Goal: Check status: Check status

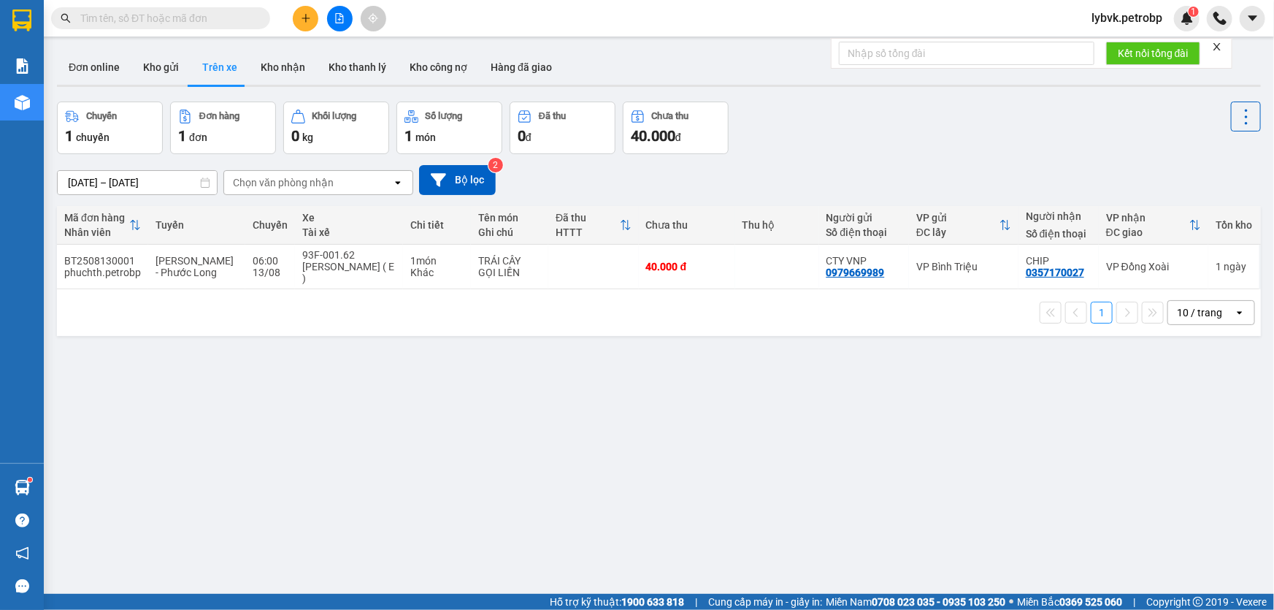
click at [211, 18] on input "text" at bounding box center [166, 18] width 172 height 16
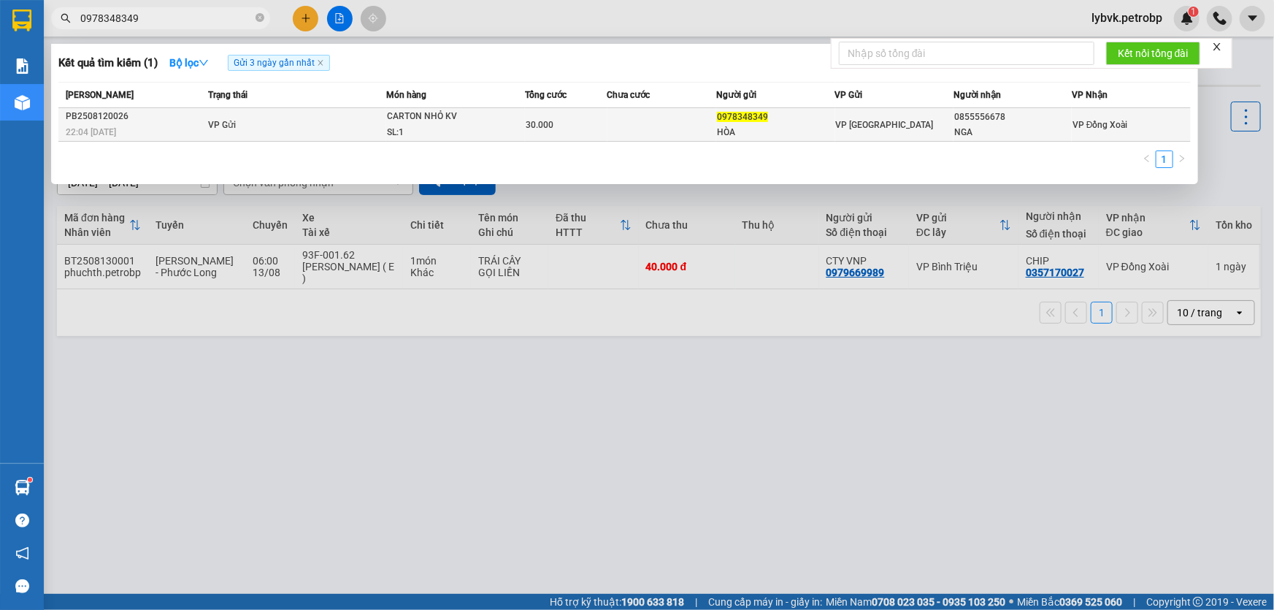
type input "0978348349"
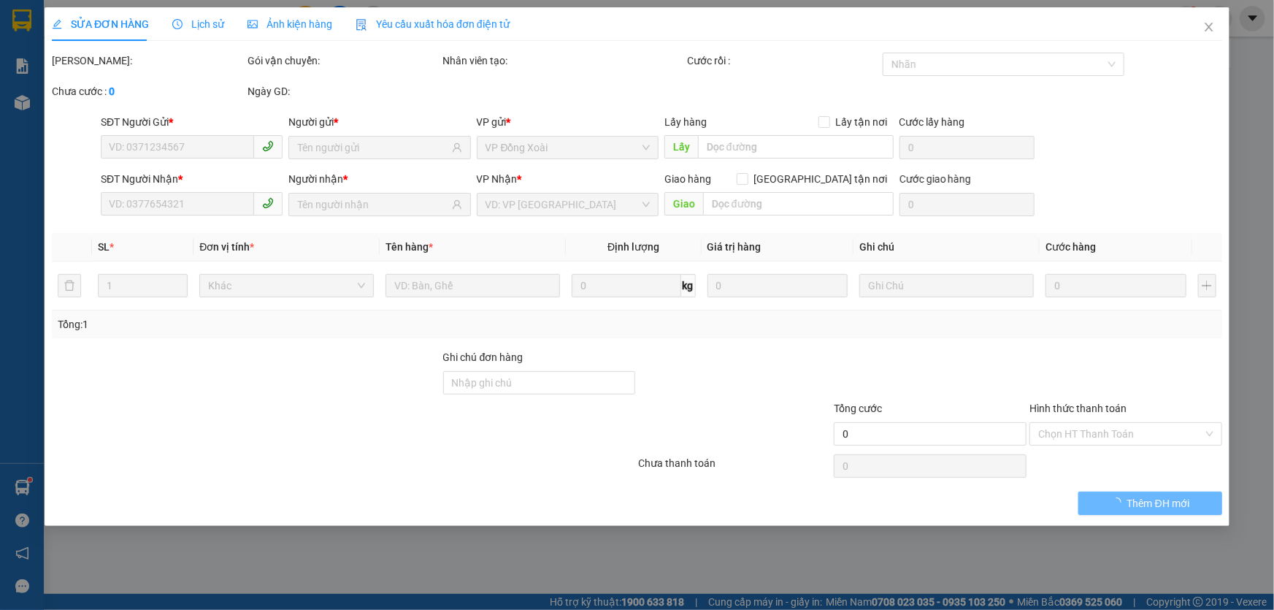
type input "0978348349"
type input "HÒA"
type input "0855556678"
type input "NGA"
type input "30.000"
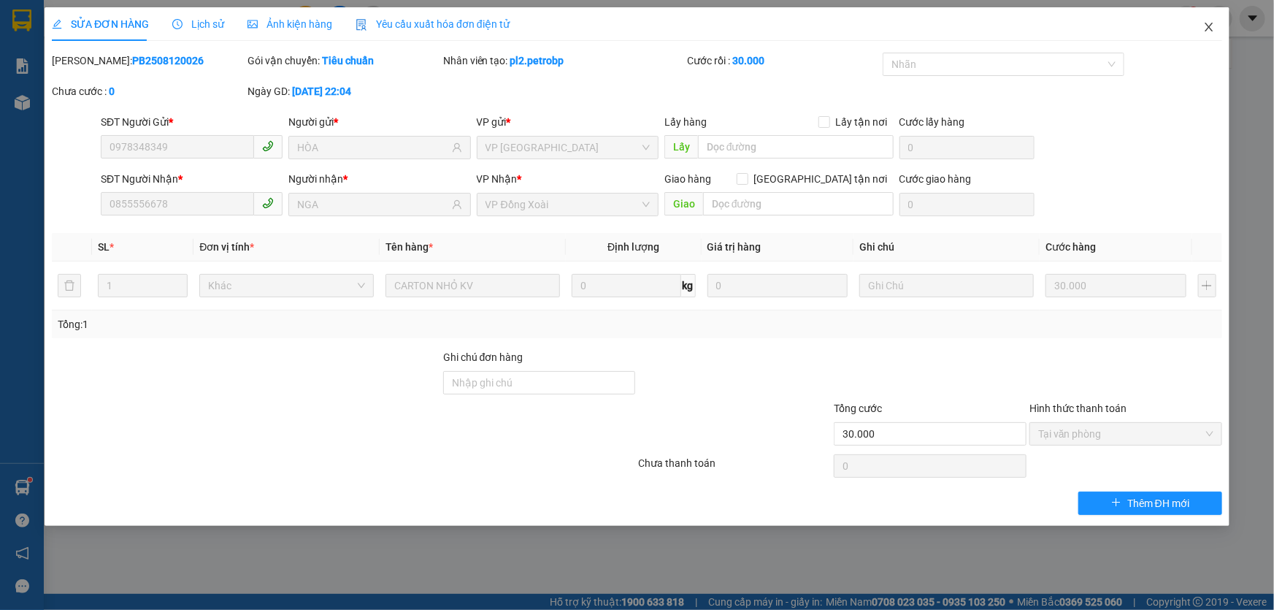
click at [1205, 27] on icon "close" at bounding box center [1209, 27] width 12 height 12
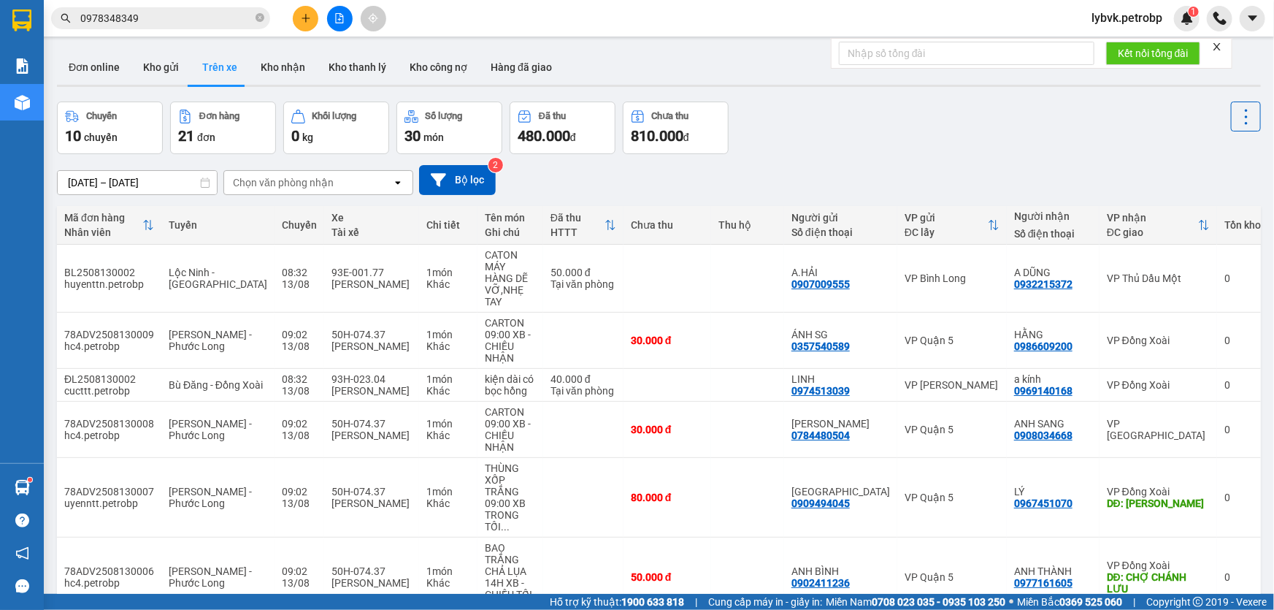
click at [165, 13] on input "0978348349" at bounding box center [166, 18] width 172 height 16
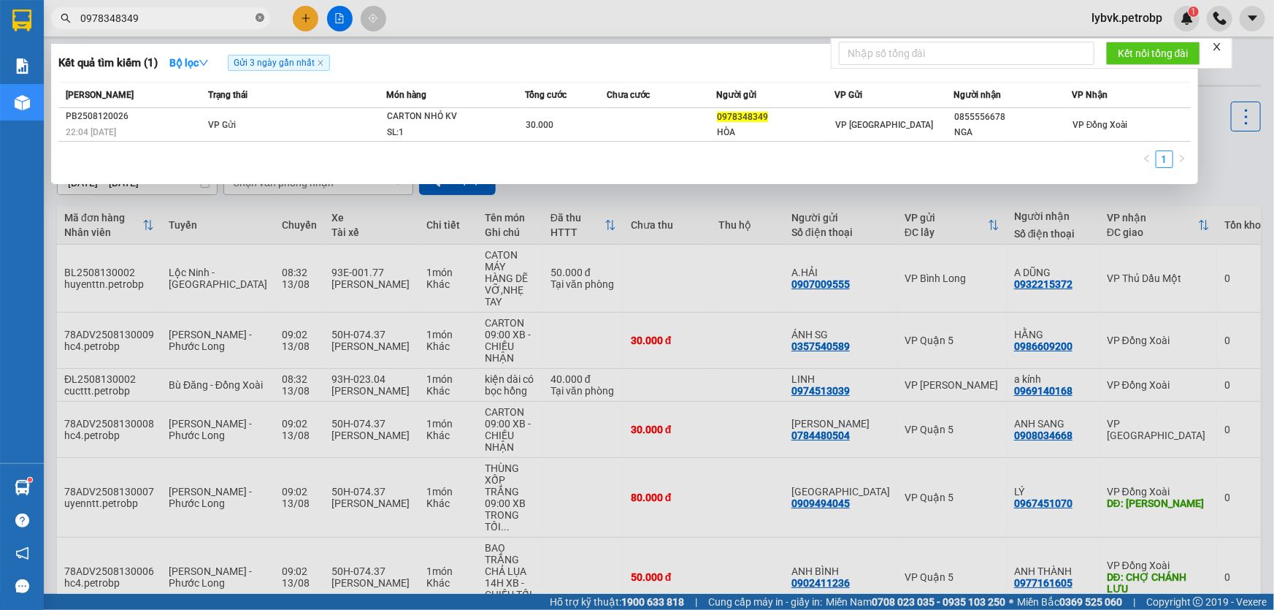
click at [259, 15] on icon "close-circle" at bounding box center [260, 17] width 9 height 9
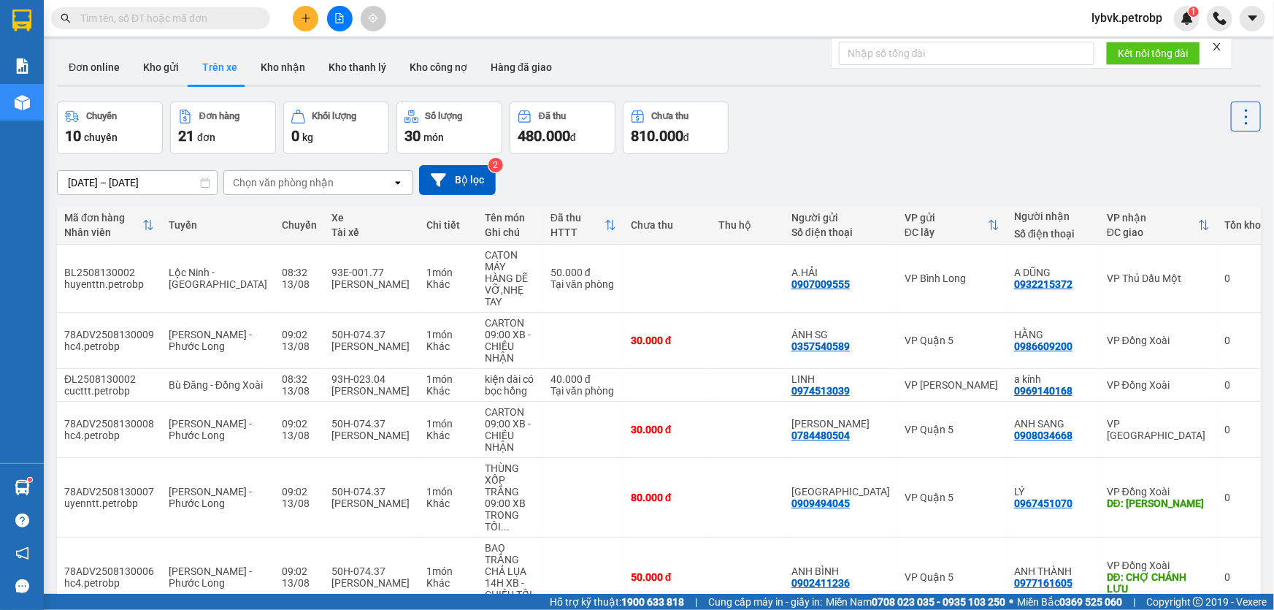
click at [213, 24] on input "text" at bounding box center [166, 18] width 172 height 16
click at [214, 20] on input "text" at bounding box center [166, 18] width 172 height 16
click at [215, 20] on input "text" at bounding box center [166, 18] width 172 height 16
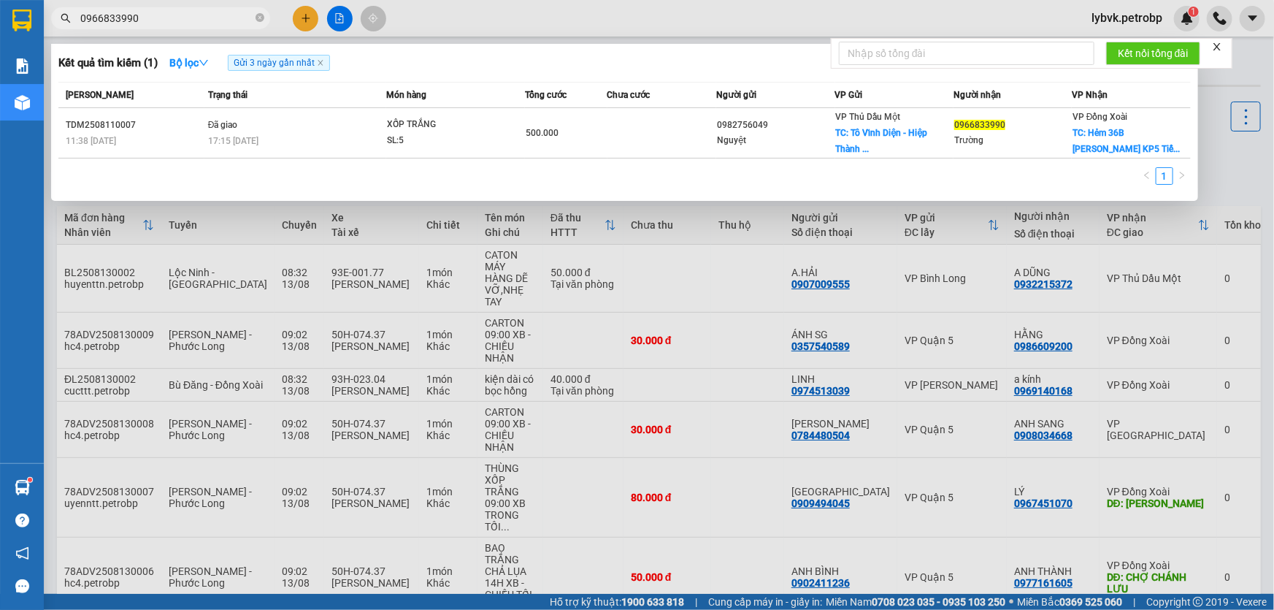
click at [167, 15] on input "0966833990" at bounding box center [166, 18] width 172 height 16
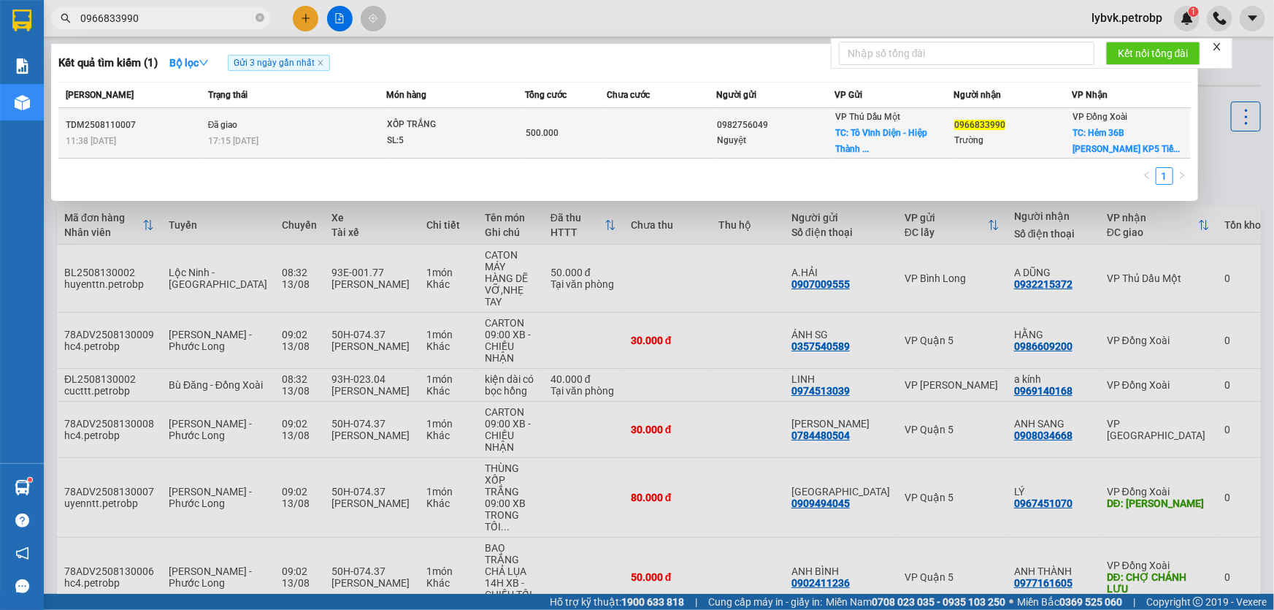
type input "0966833990"
click at [1097, 146] on span "TC: Hẻm 36B [PERSON_NAME] KP5 Tiế..." at bounding box center [1126, 141] width 107 height 26
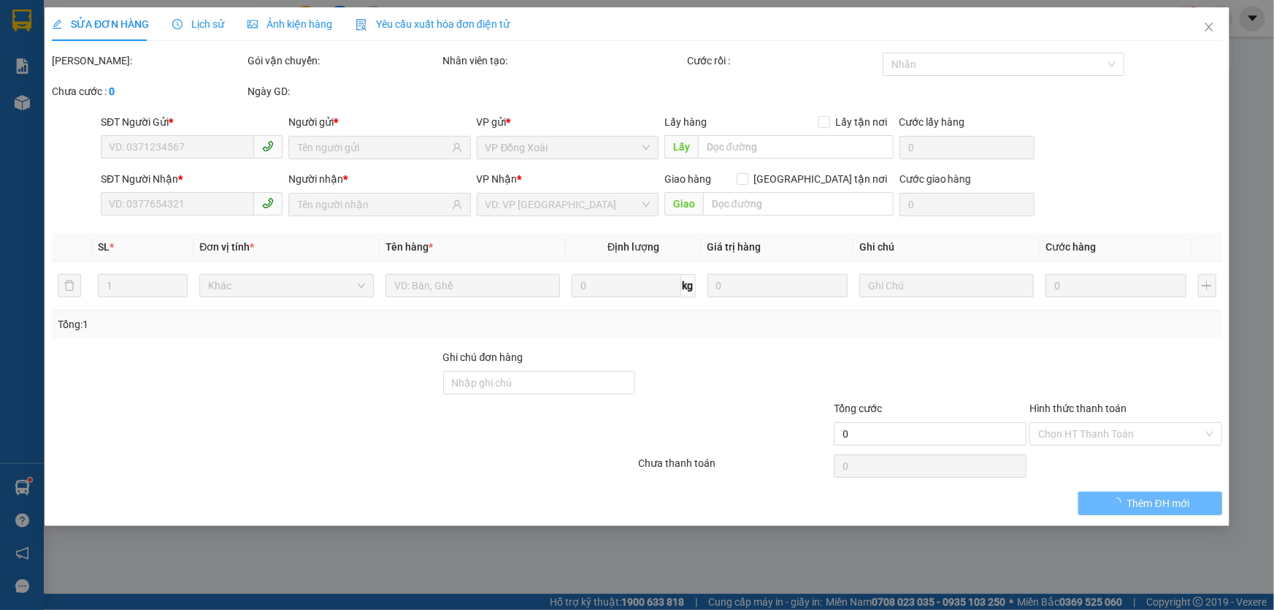
type input "0982756049"
type input "Nguyệt"
checkbox input "true"
type input "Tô Vĩnh Diện - Hiệp Thành 3 -"
type input "30.000"
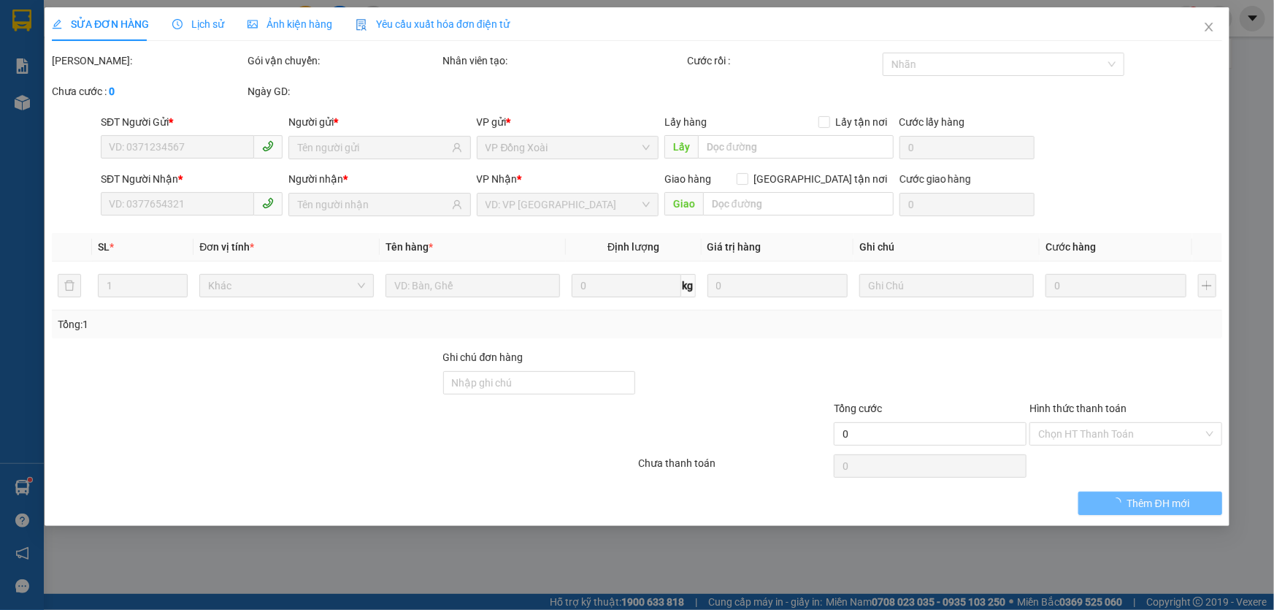
type input "0966833990"
type input "Trường"
checkbox input "true"
type input "Hẻm 36B [PERSON_NAME] KP5 Tiến Thành"
type input "70.000"
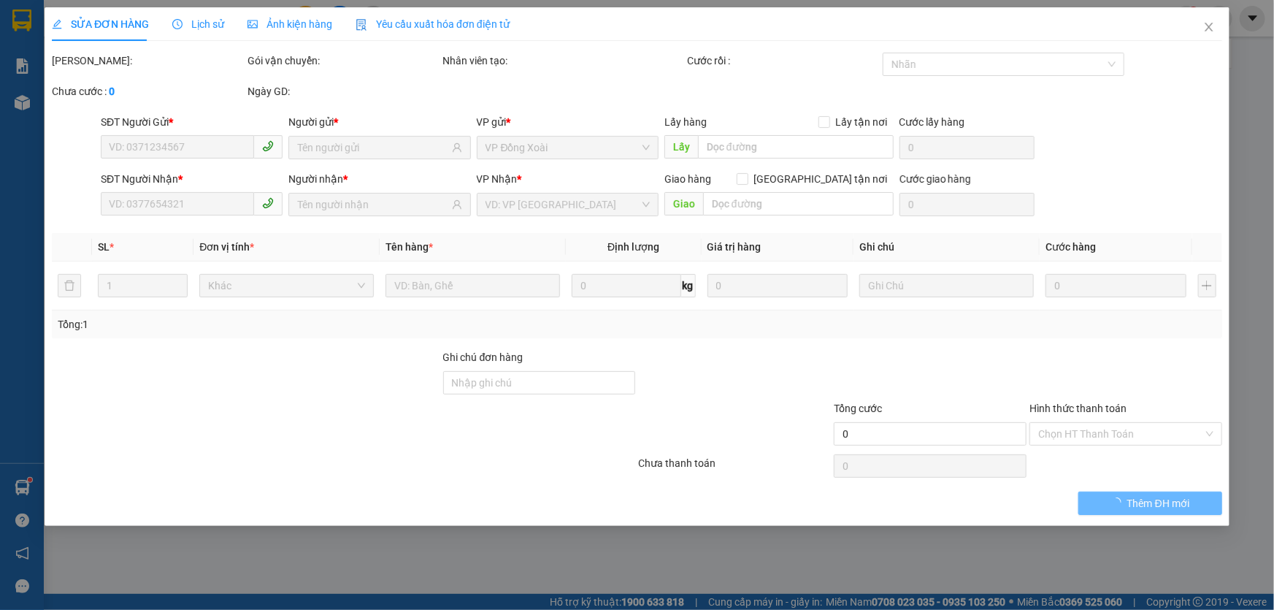
type input "500.000"
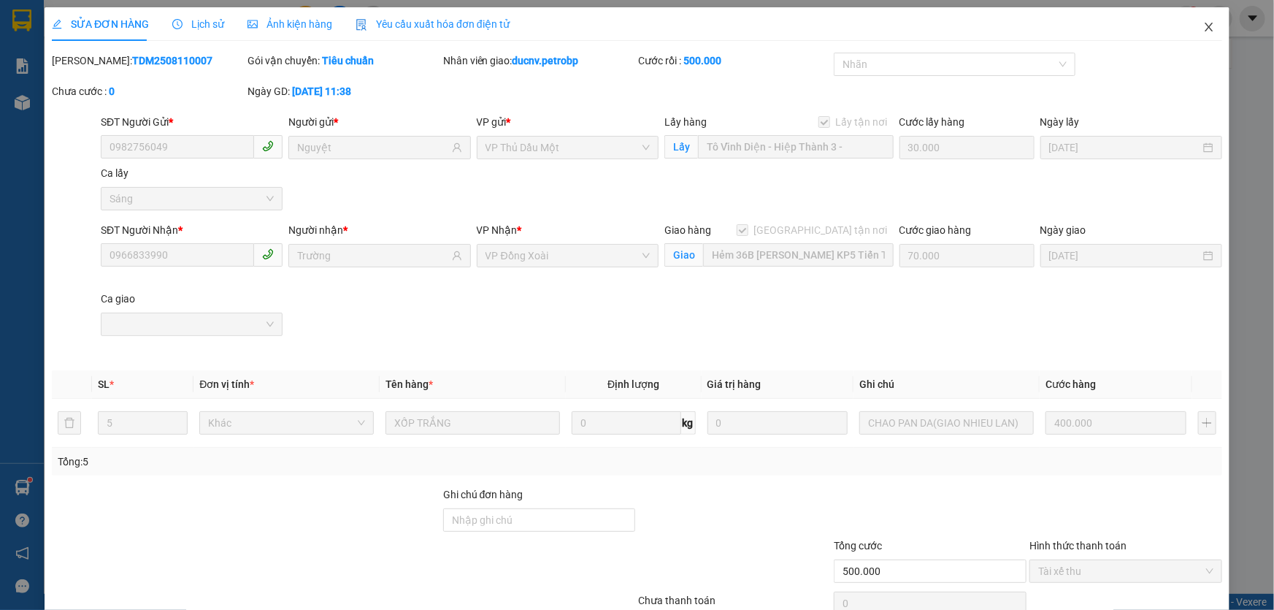
click at [1204, 25] on icon "close" at bounding box center [1209, 27] width 12 height 12
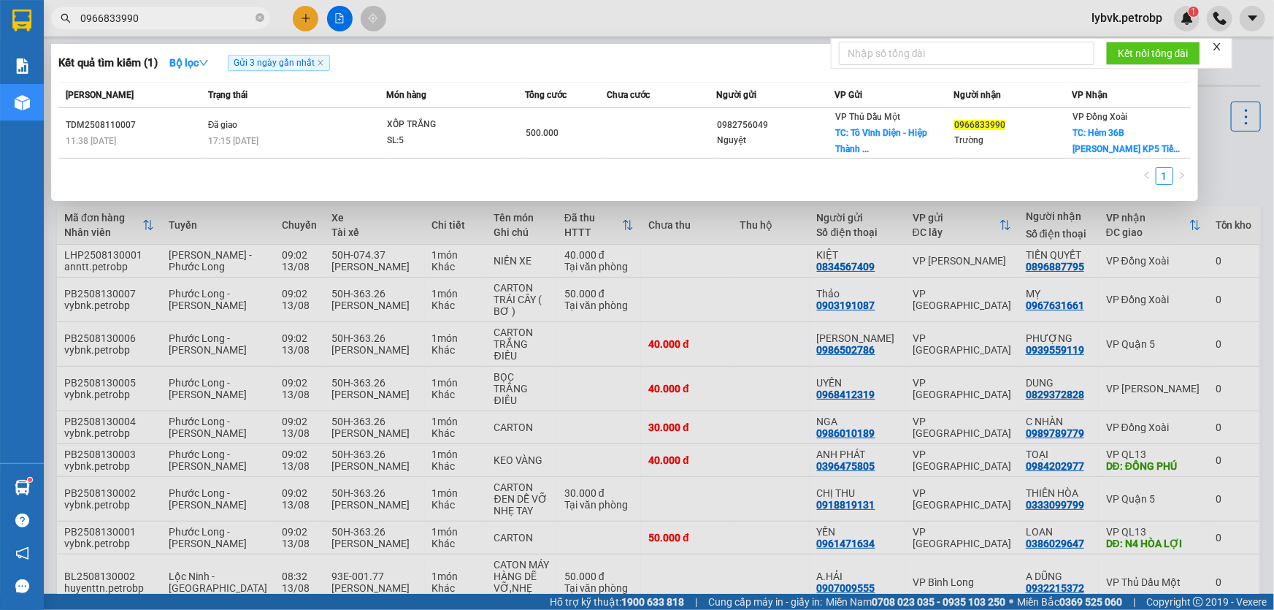
click at [193, 20] on input "0966833990" at bounding box center [166, 18] width 172 height 16
click at [323, 66] on icon "close" at bounding box center [320, 63] width 5 height 5
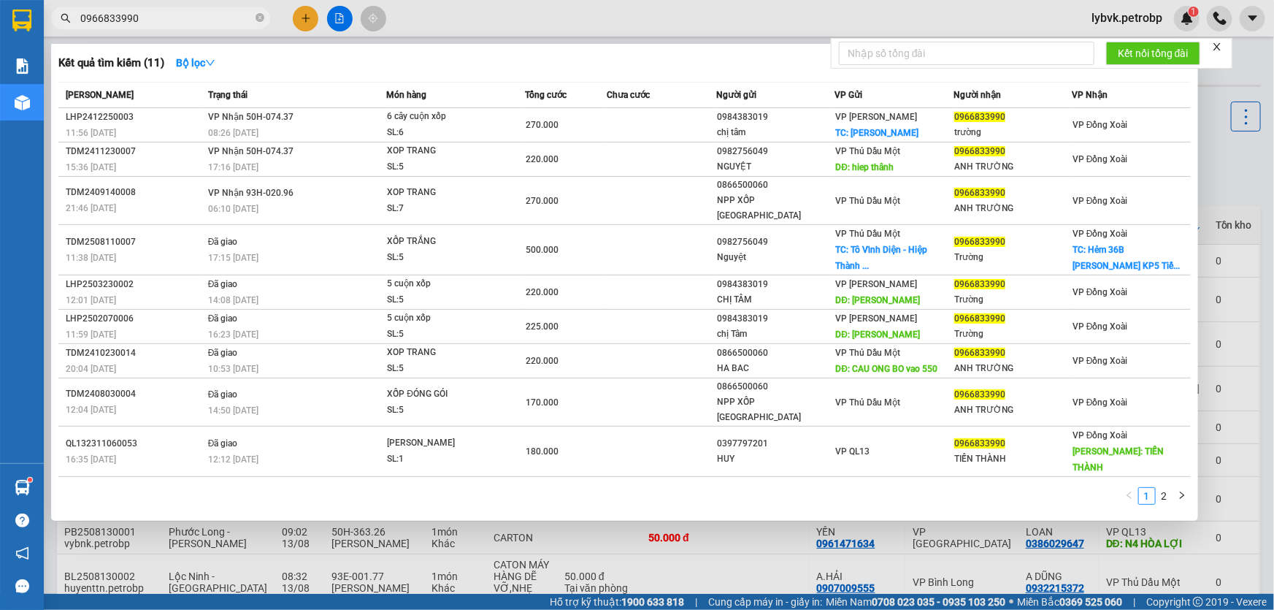
click at [180, 20] on input "0966833990" at bounding box center [166, 18] width 172 height 16
click at [625, 26] on div at bounding box center [637, 305] width 1274 height 610
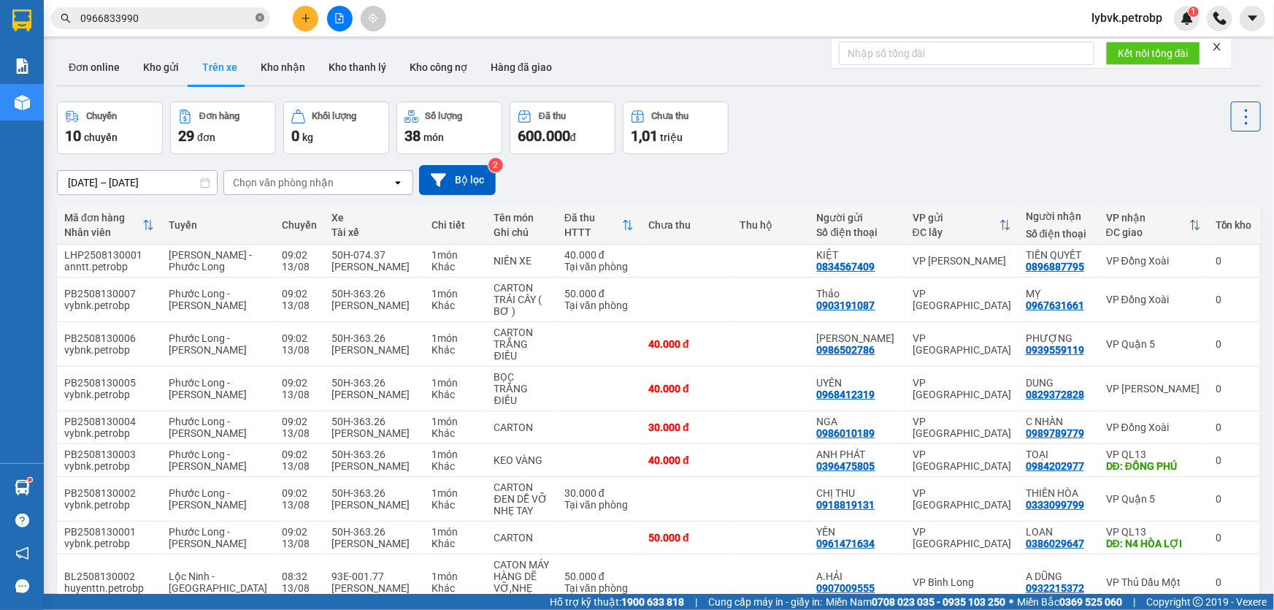
click at [263, 20] on icon "close-circle" at bounding box center [260, 17] width 9 height 9
click at [217, 22] on input "text" at bounding box center [166, 18] width 172 height 16
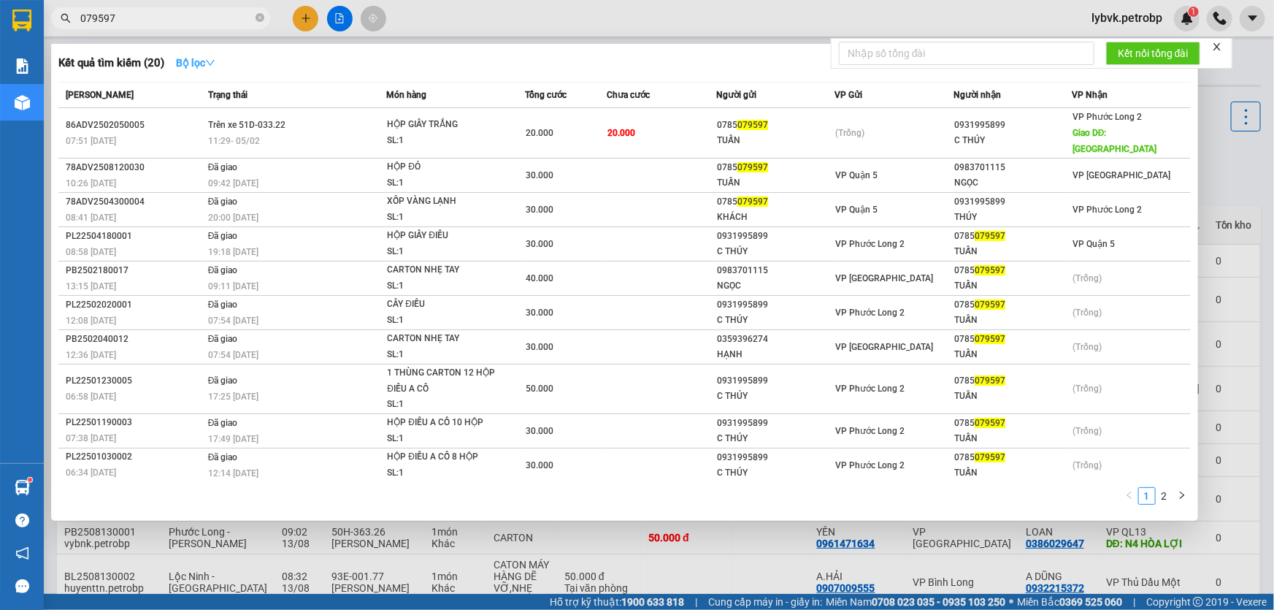
type input "079597"
click at [210, 61] on icon "down" at bounding box center [210, 63] width 10 height 10
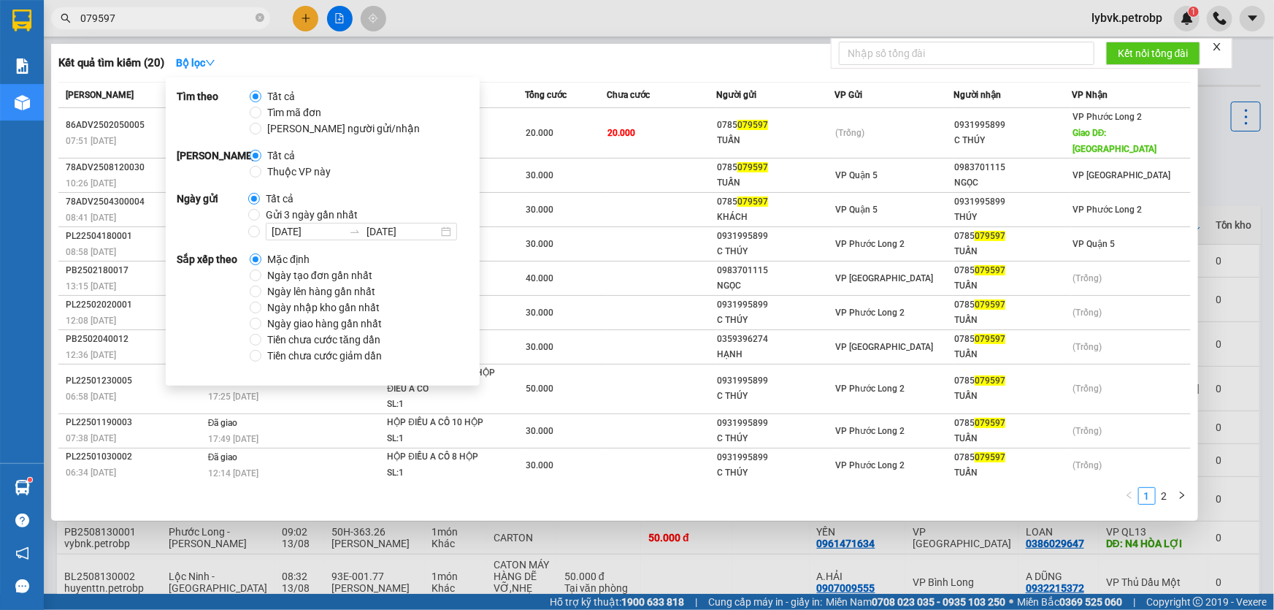
click at [299, 214] on span "Gửi 3 ngày gần nhất" at bounding box center [312, 215] width 104 height 16
click at [260, 214] on input "Gửi 3 ngày gần nhất" at bounding box center [254, 215] width 12 height 12
radio input "true"
radio input "false"
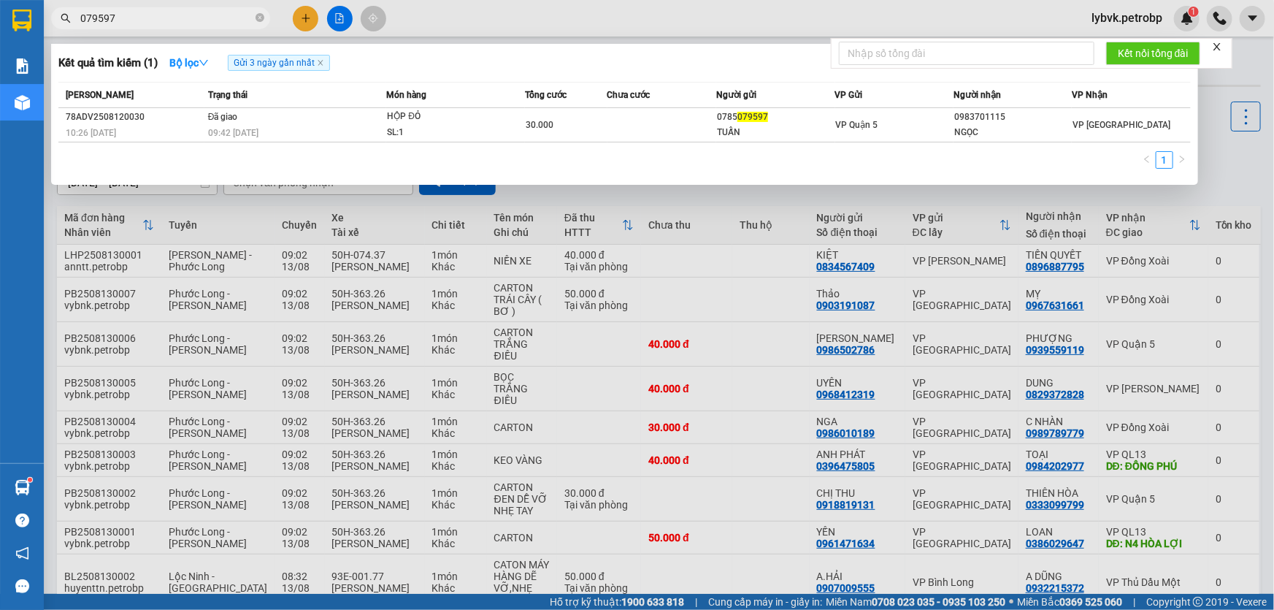
click at [581, 61] on div "Kết quả tìm kiếm ( 1 ) Bộ lọc Gửi 3 ngày gần nhất" at bounding box center [624, 62] width 1133 height 23
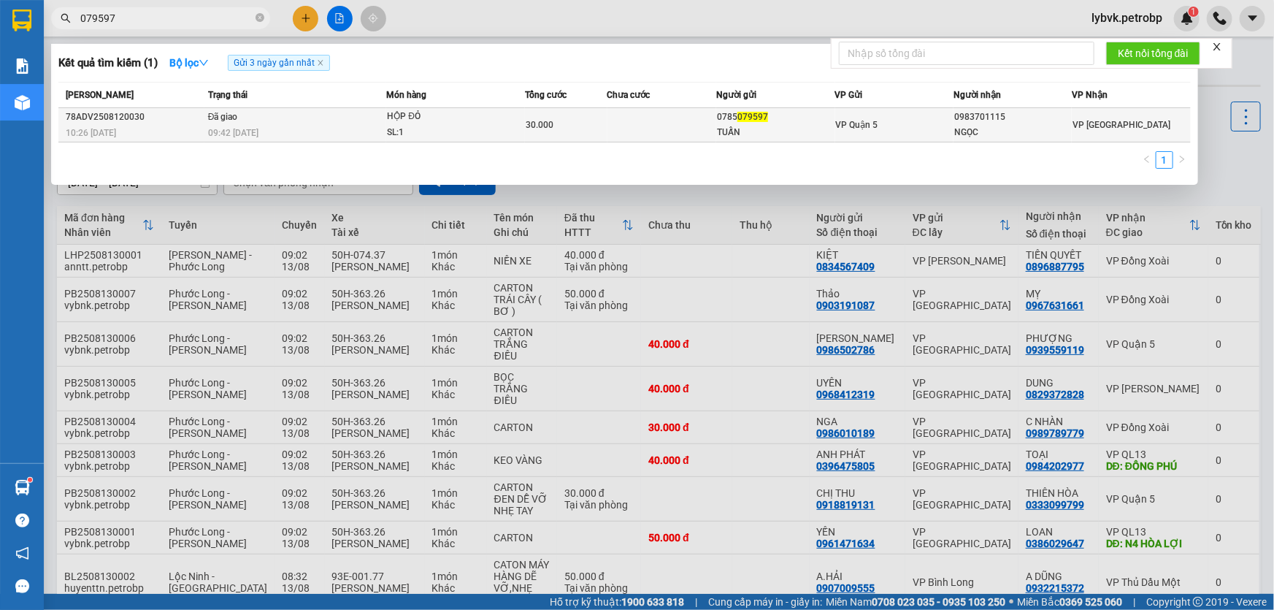
click at [224, 118] on span "Đã giao" at bounding box center [223, 117] width 30 height 10
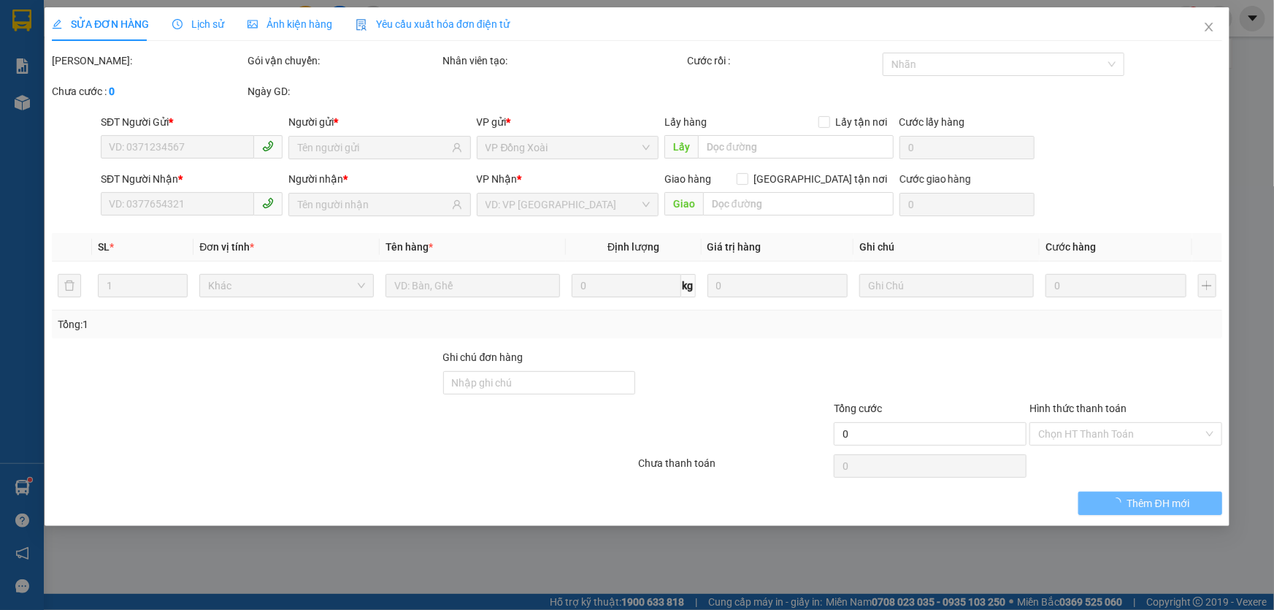
type input "0785079597"
type input "TUẤN"
type input "0983701115"
type input "NGỌC"
type input "30.000"
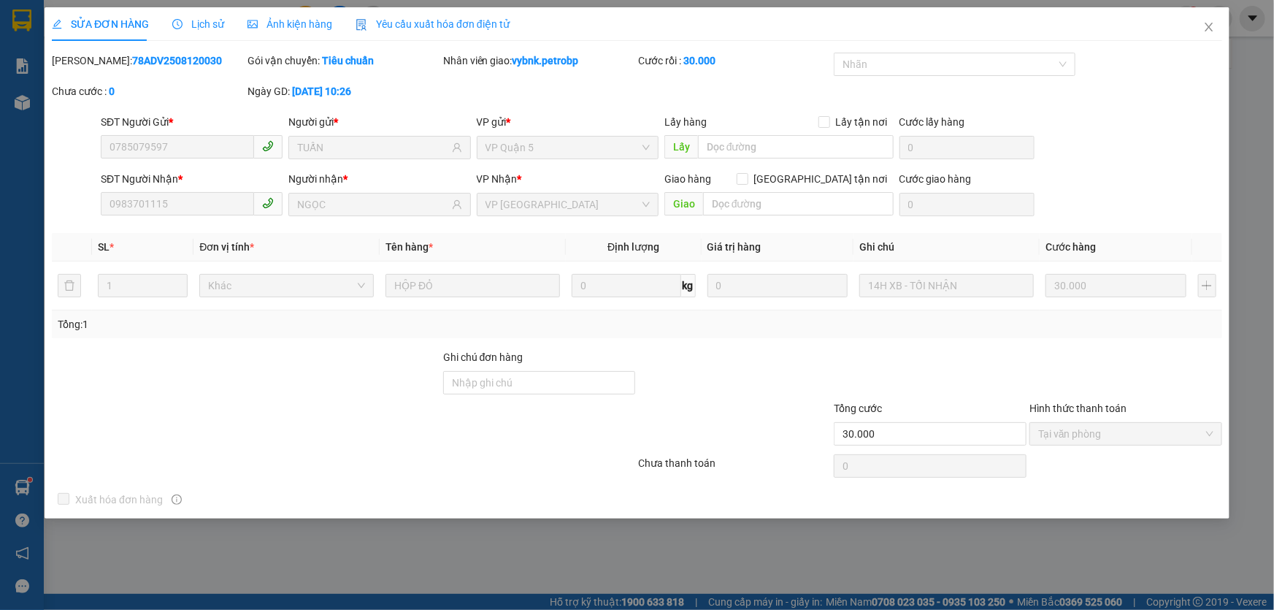
click at [213, 28] on span "Lịch sử" at bounding box center [198, 24] width 52 height 12
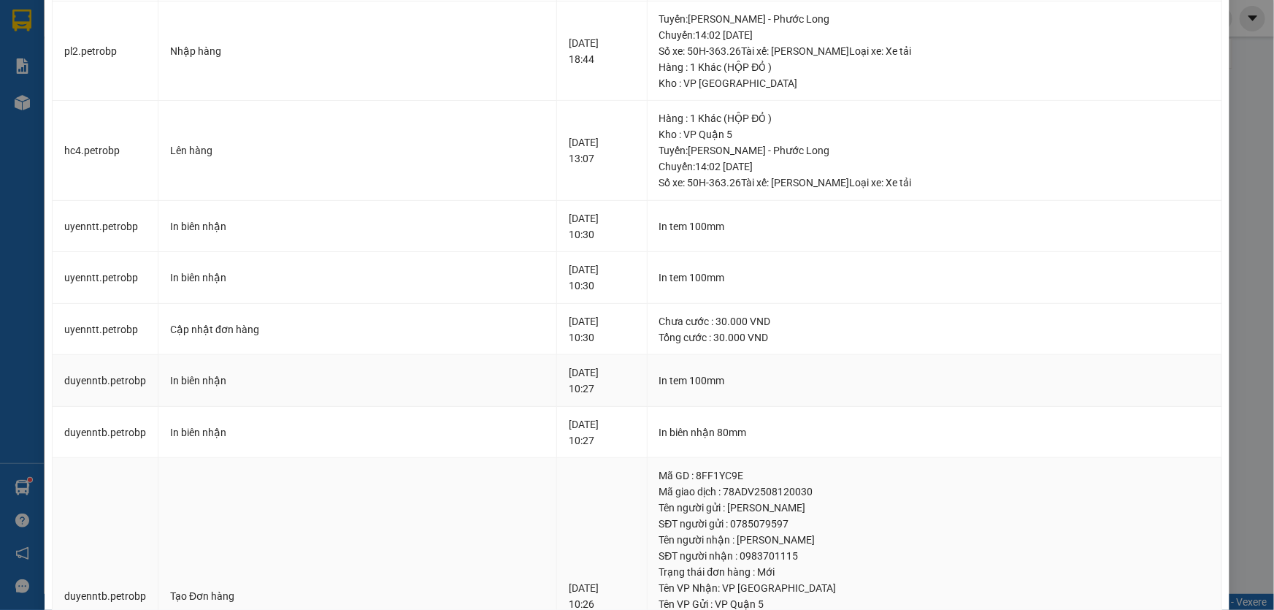
scroll to position [549, 0]
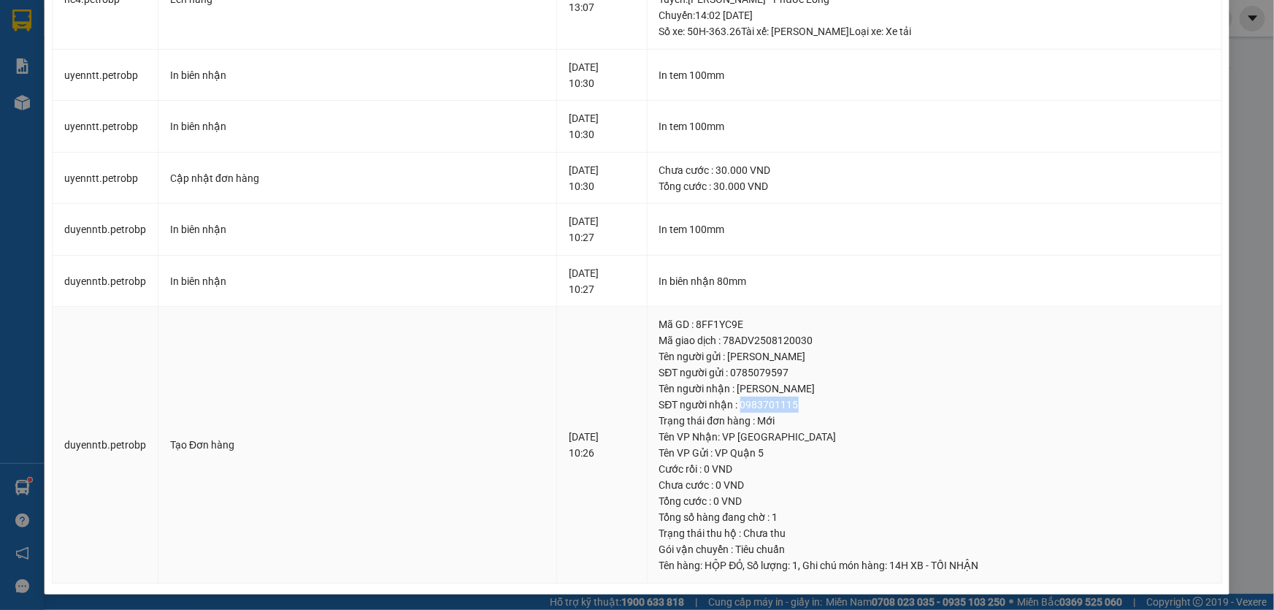
drag, startPoint x: 772, startPoint y: 399, endPoint x: 716, endPoint y: 406, distance: 56.6
click at [716, 406] on div "SĐT người nhận : 0983701115" at bounding box center [934, 405] width 551 height 16
copy div "0983701115"
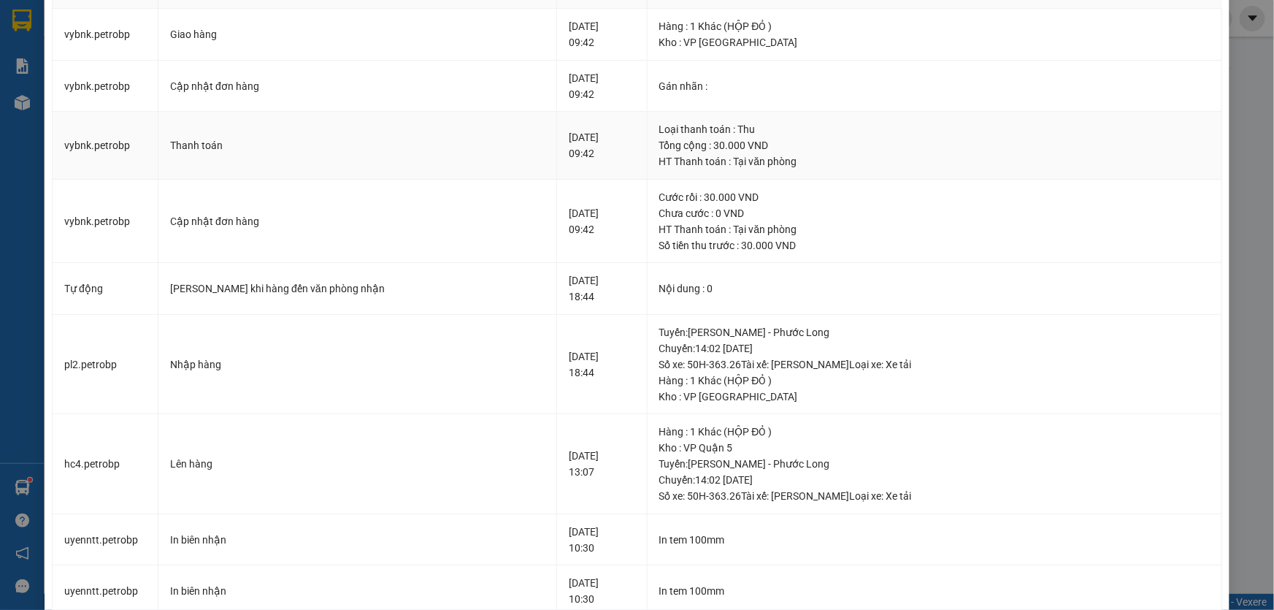
scroll to position [0, 0]
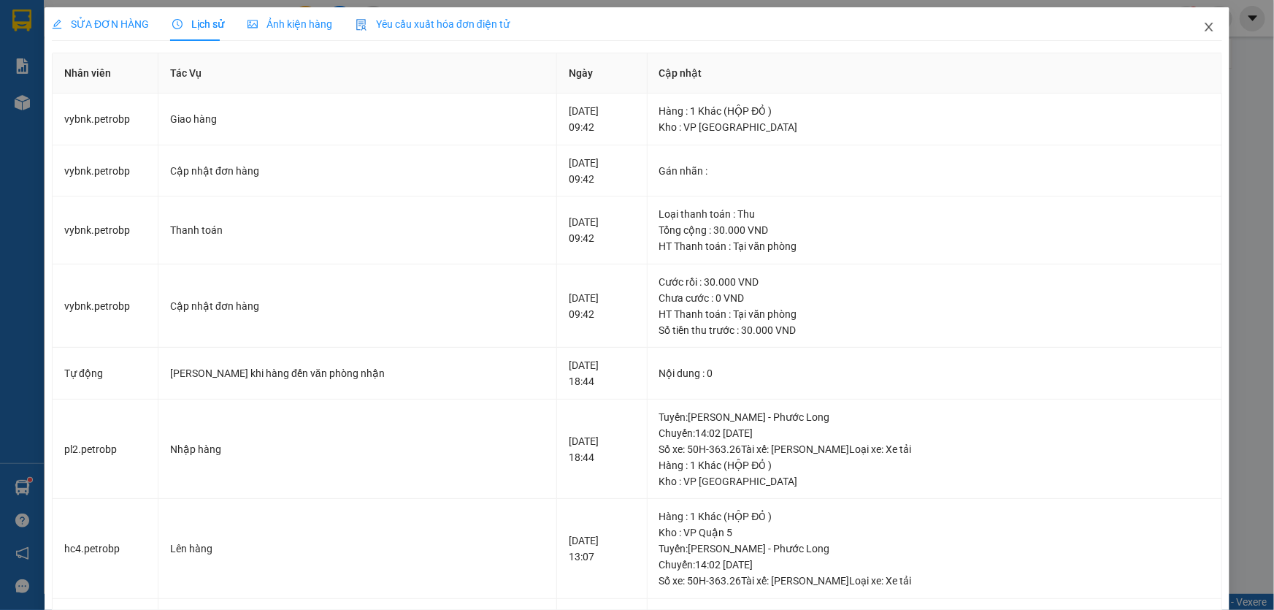
click at [1190, 32] on span "Close" at bounding box center [1209, 27] width 41 height 41
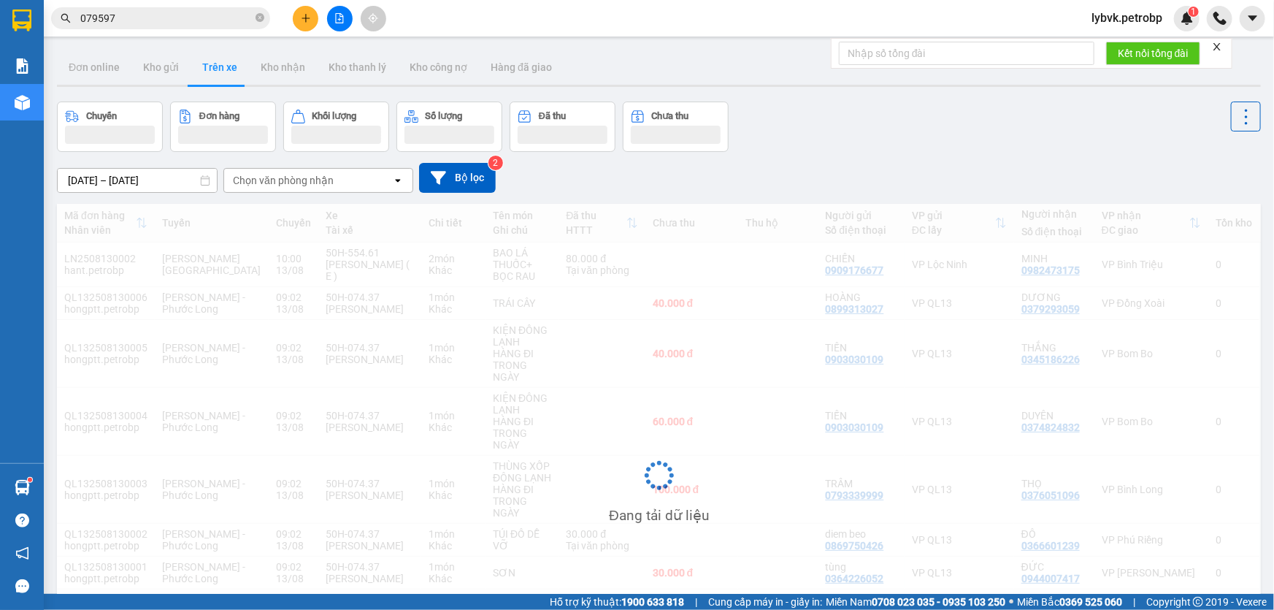
click at [207, 21] on input "079597" at bounding box center [166, 18] width 172 height 16
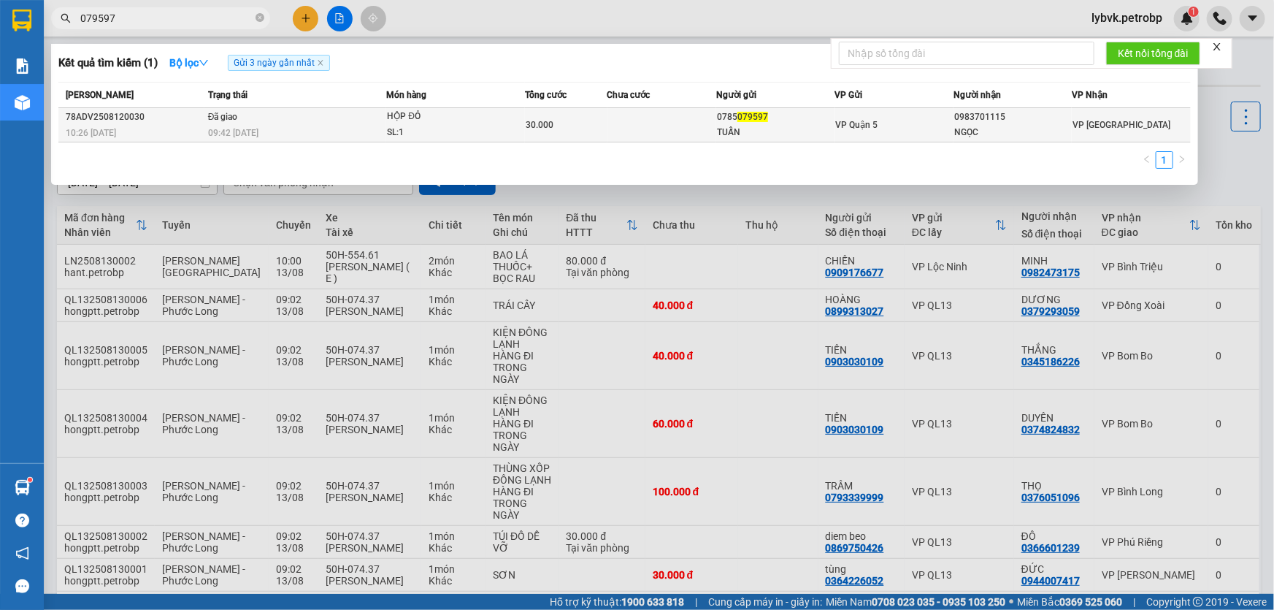
click at [407, 117] on div "HỘP ĐỎ" at bounding box center [442, 117] width 110 height 16
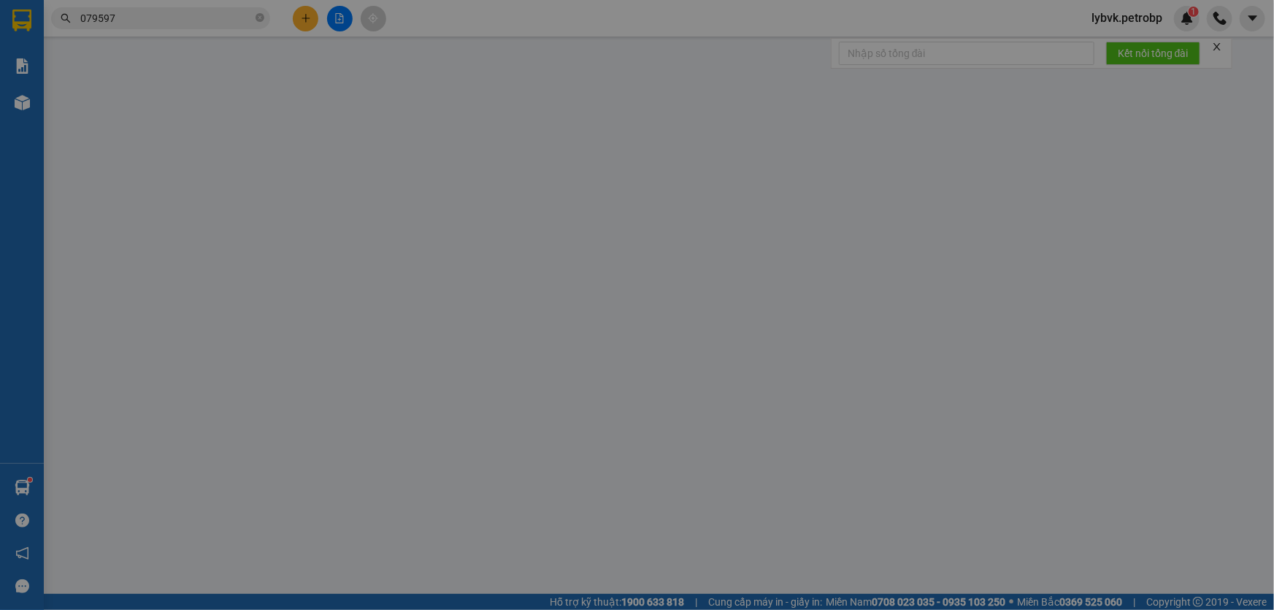
type input "0785079597"
type input "TUẤN"
type input "0983701115"
type input "NGỌC"
type input "30.000"
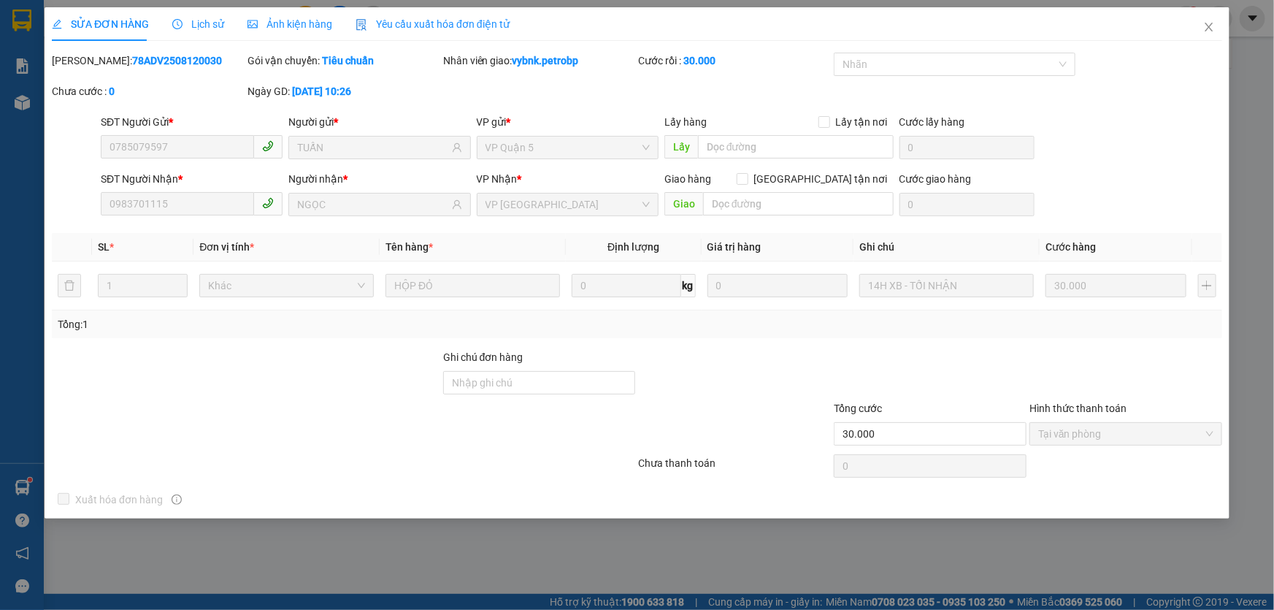
click at [202, 28] on span "Lịch sử" at bounding box center [198, 24] width 52 height 12
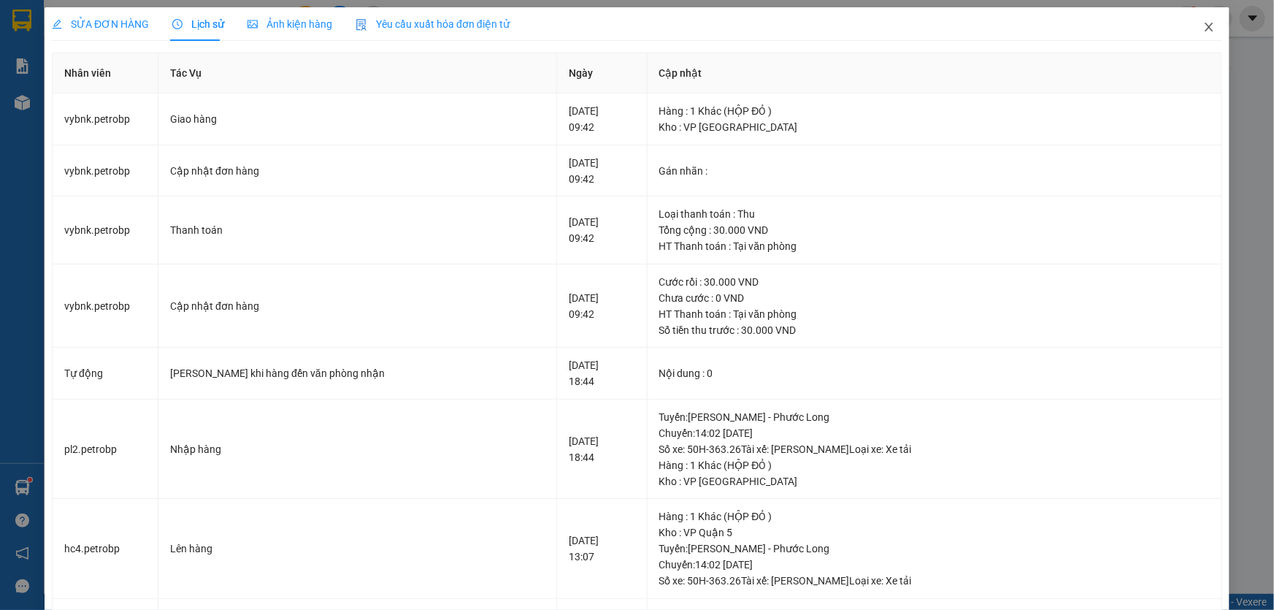
click at [1203, 31] on icon "close" at bounding box center [1209, 27] width 12 height 12
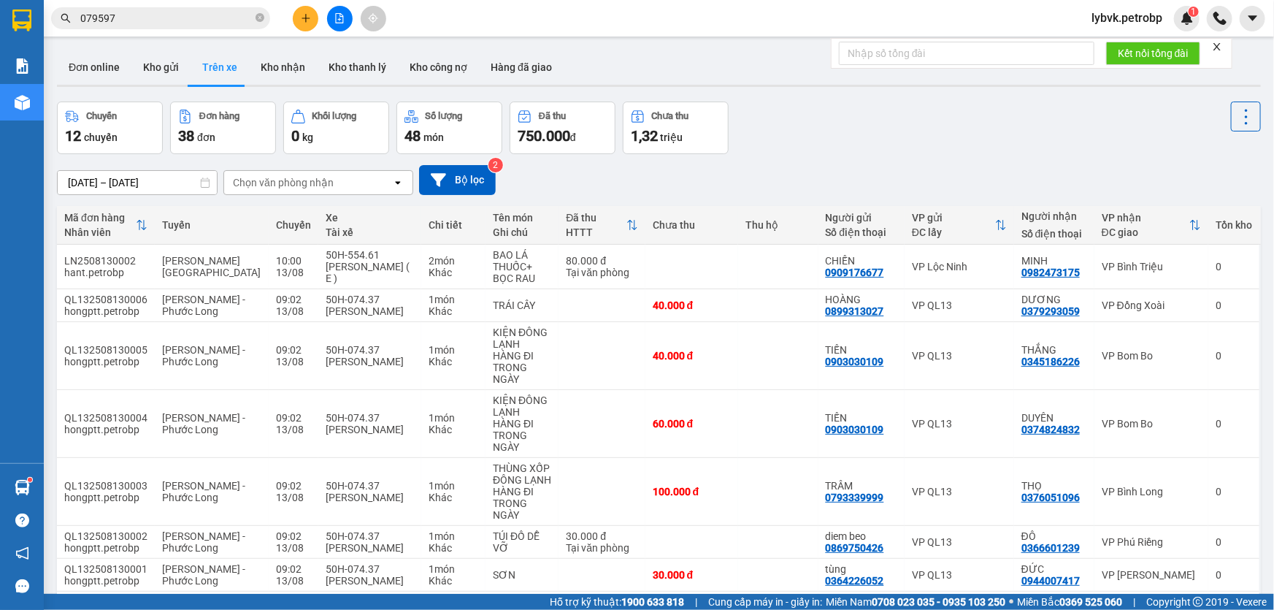
click at [166, 31] on div "Kết quả tìm kiếm ( 1 ) Bộ lọc Gửi 3 ngày gần nhất Mã ĐH Trạng thái Món hàng Tổn…" at bounding box center [637, 18] width 1274 height 37
click at [171, 16] on input "079597" at bounding box center [166, 18] width 172 height 16
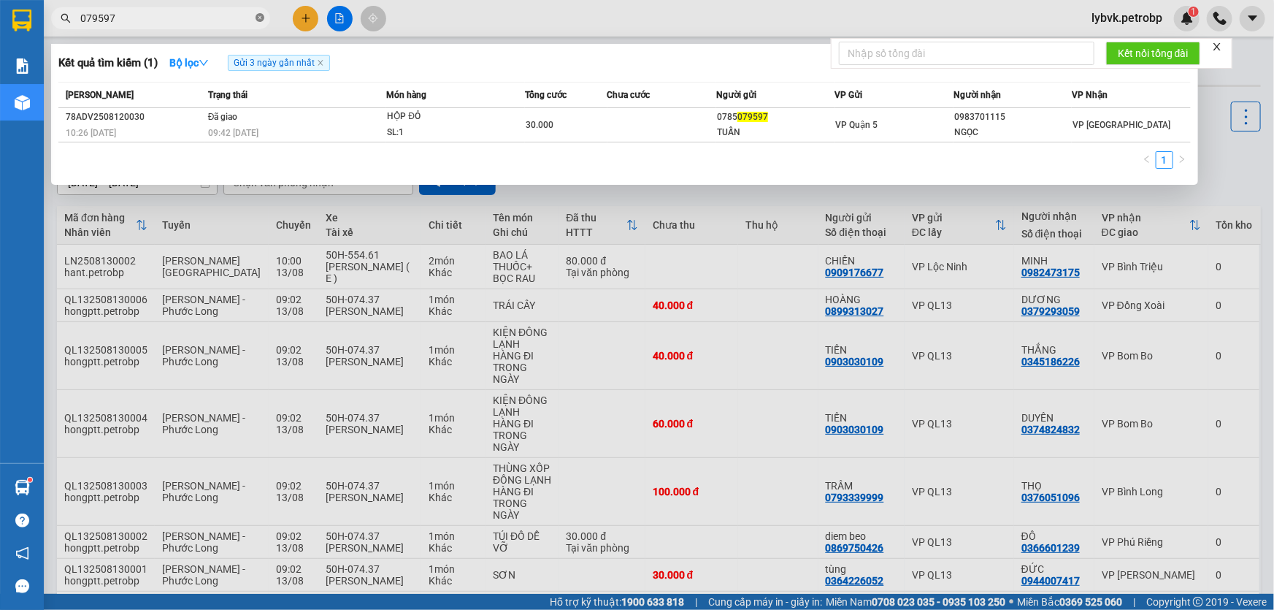
click at [262, 12] on span at bounding box center [260, 19] width 9 height 14
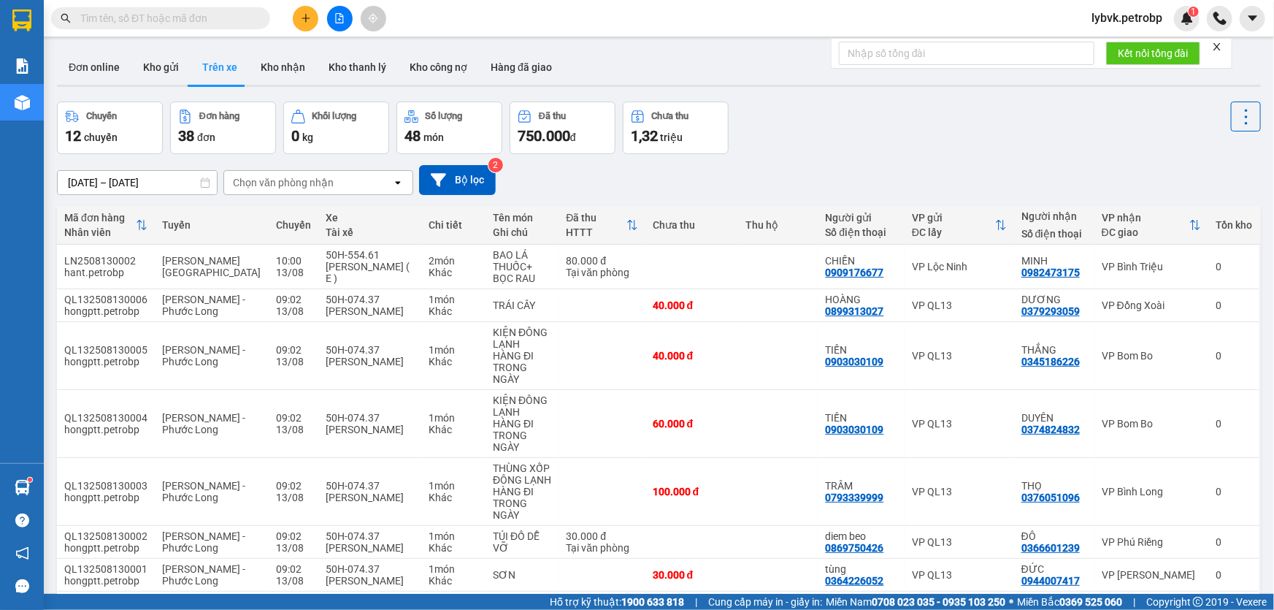
click at [223, 15] on input "text" at bounding box center [166, 18] width 172 height 16
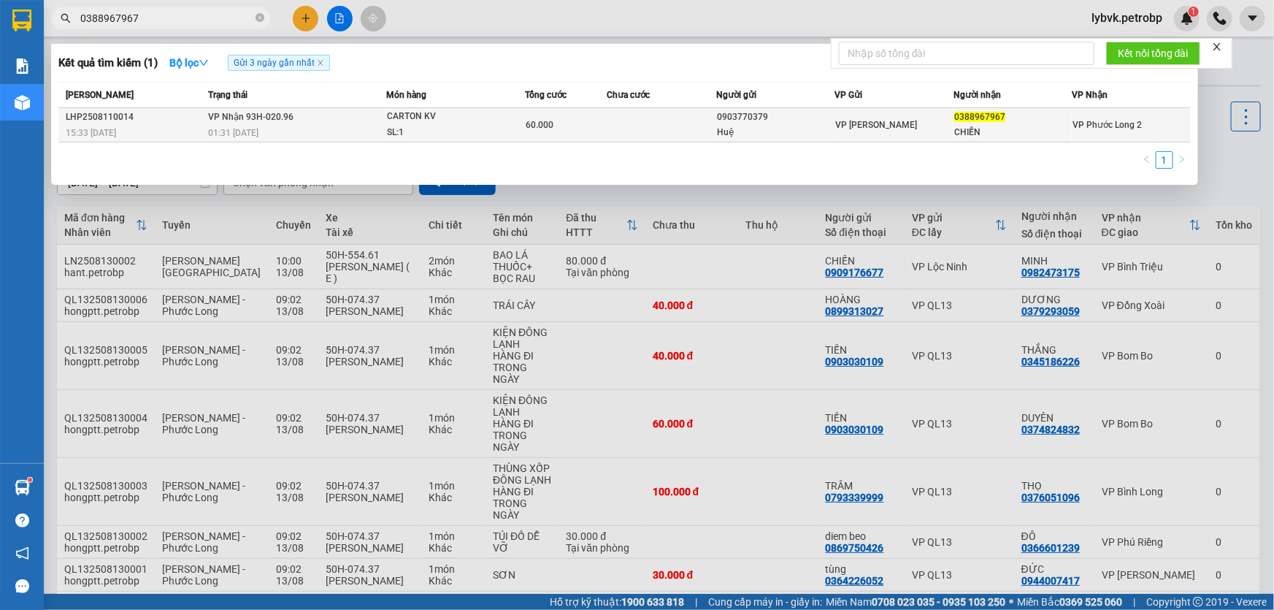
type input "0388967967"
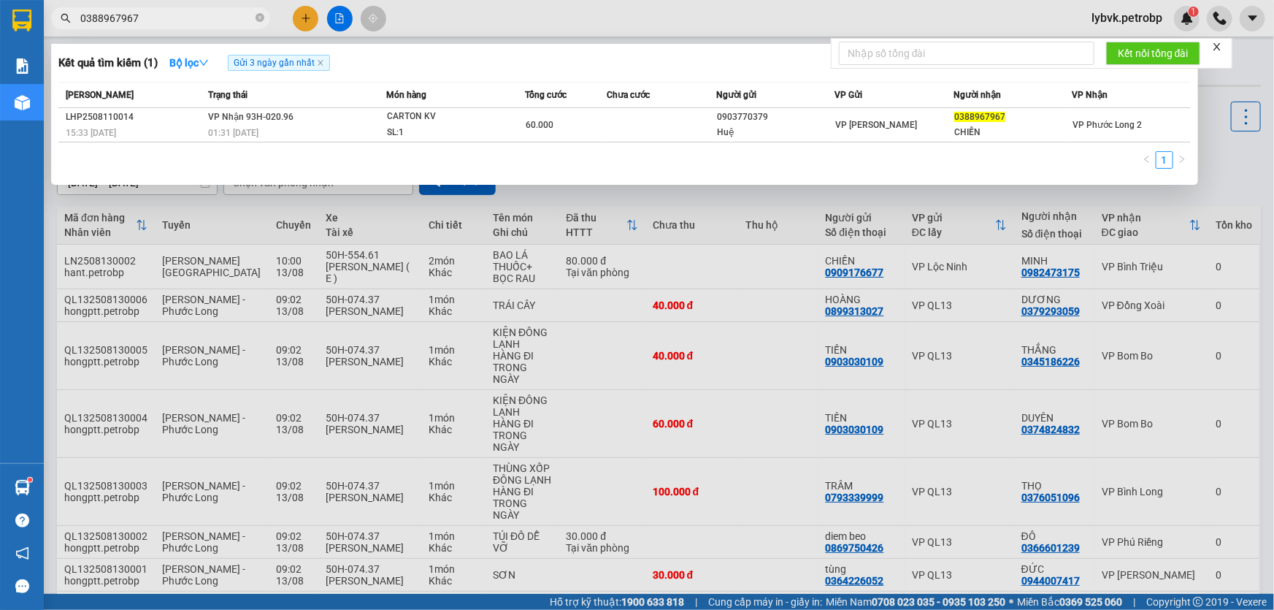
click at [394, 111] on div "CARTON KV" at bounding box center [442, 117] width 110 height 16
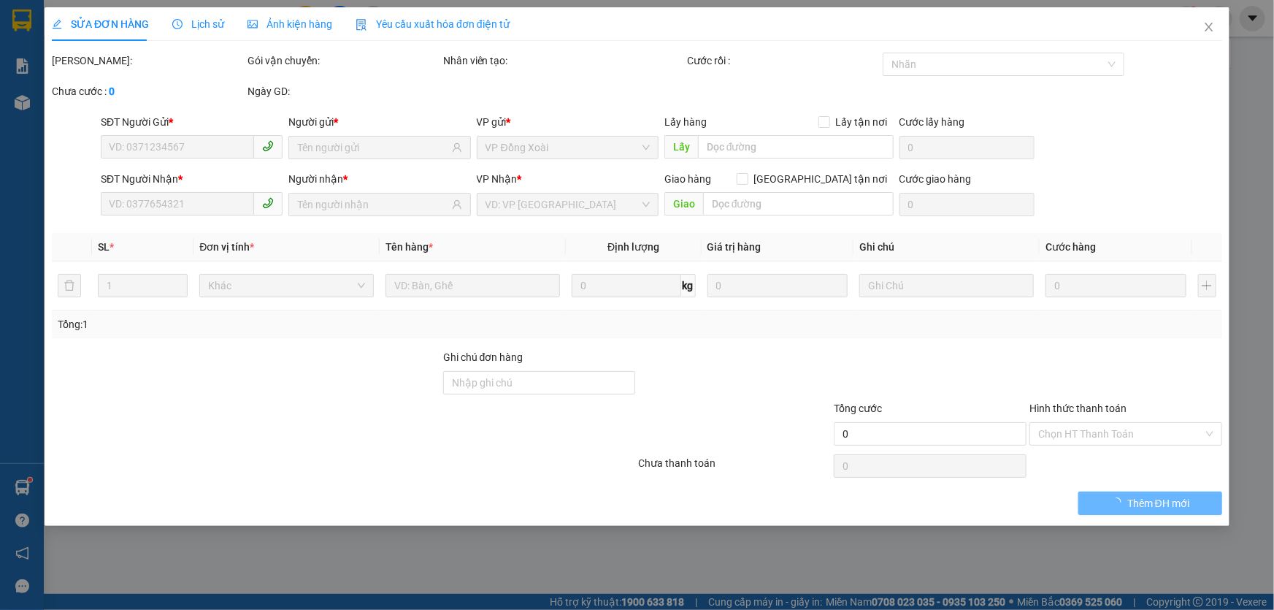
type input "0903770379"
type input "Huệ"
type input "0388967967"
type input "CHIẾN"
type input "60.000"
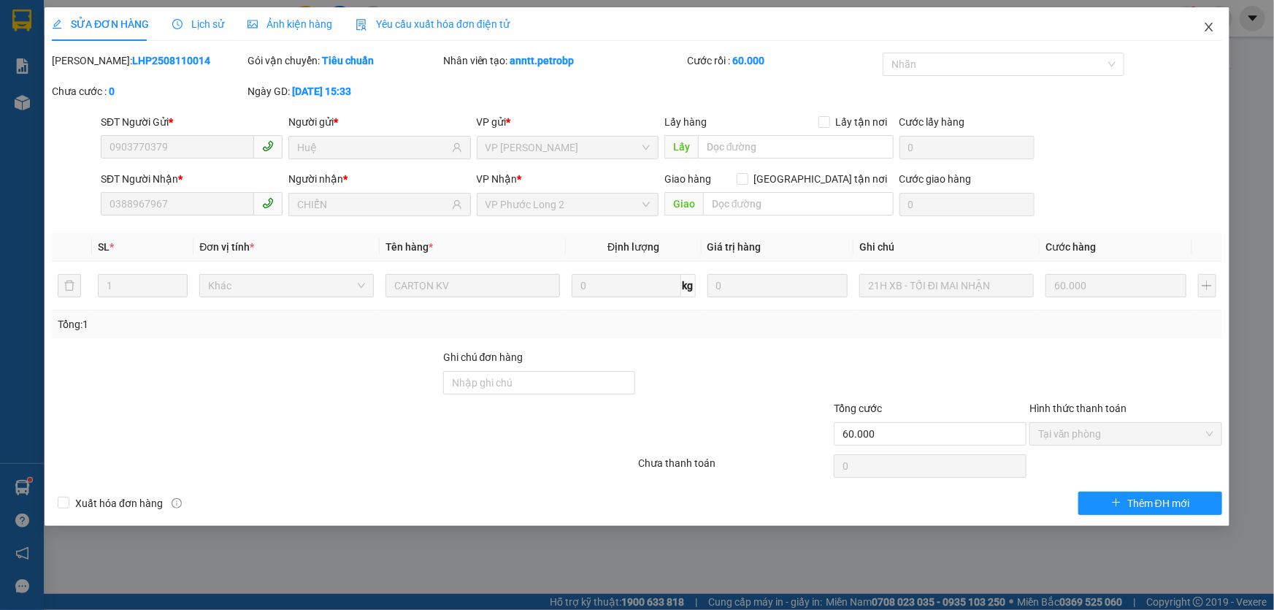
click at [1206, 23] on icon "close" at bounding box center [1209, 27] width 12 height 12
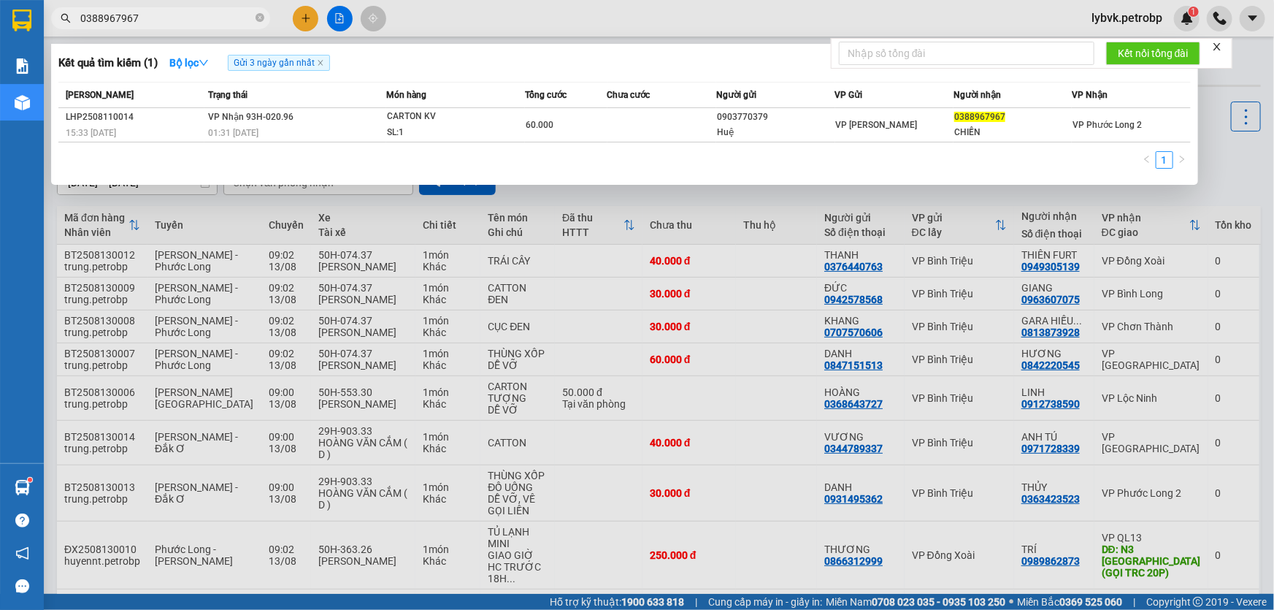
click at [183, 21] on input "0388967967" at bounding box center [166, 18] width 172 height 16
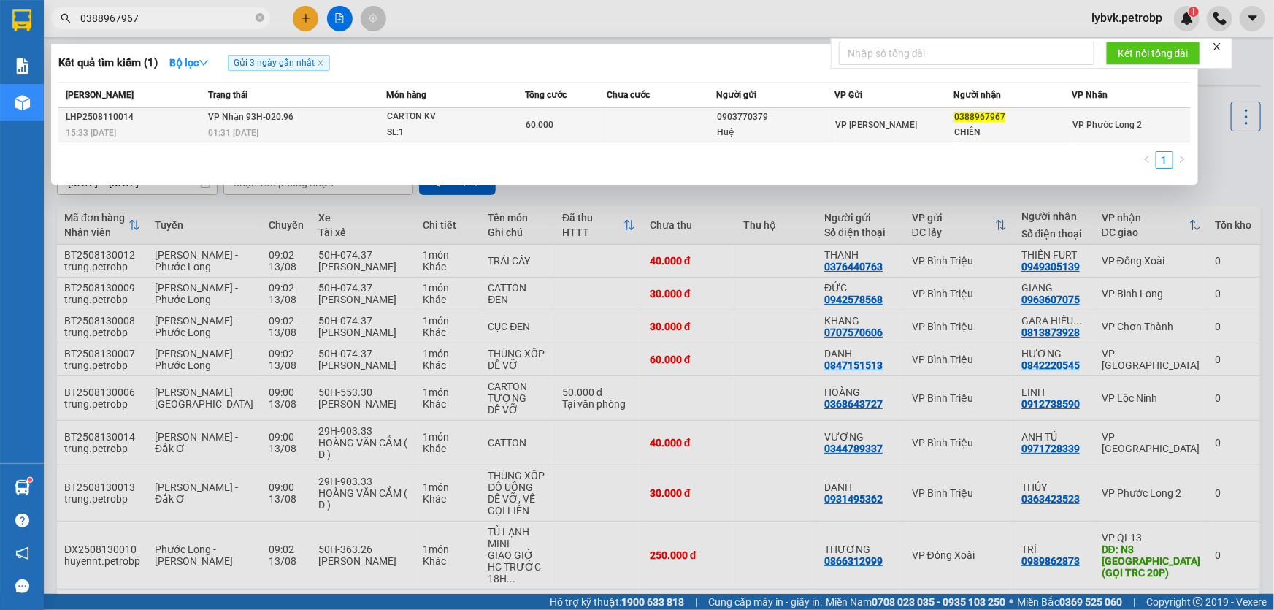
click at [247, 117] on span "VP Nhận 93H-020.96" at bounding box center [250, 117] width 85 height 10
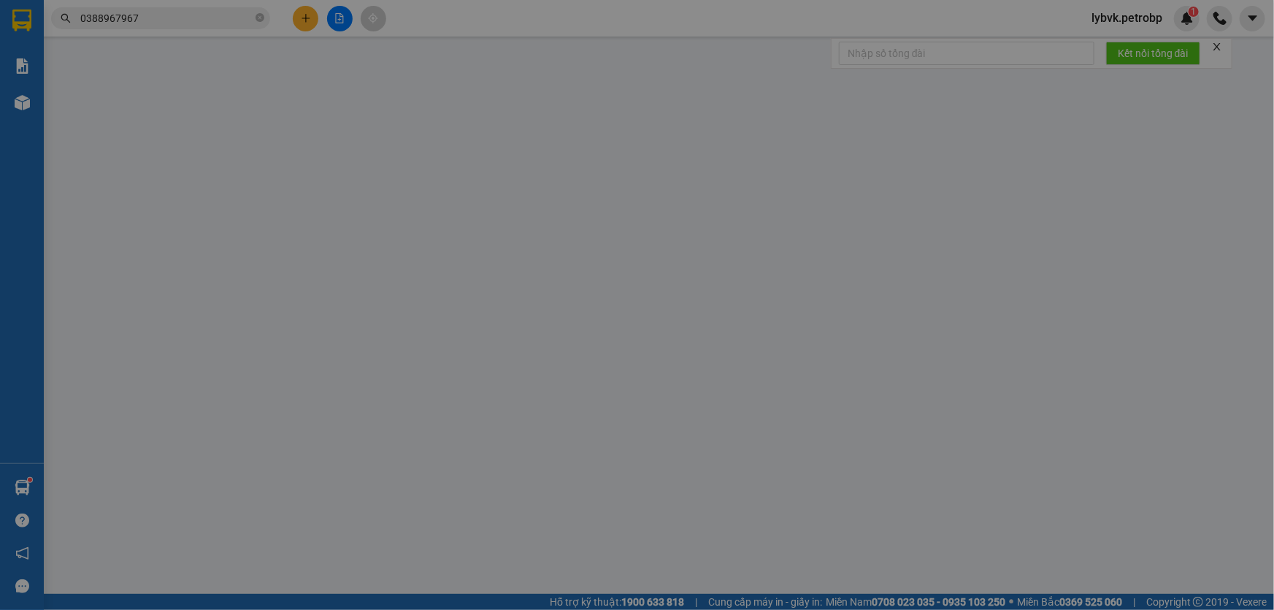
type input "0903770379"
type input "Huệ"
type input "0388967967"
type input "CHIẾN"
type input "60.000"
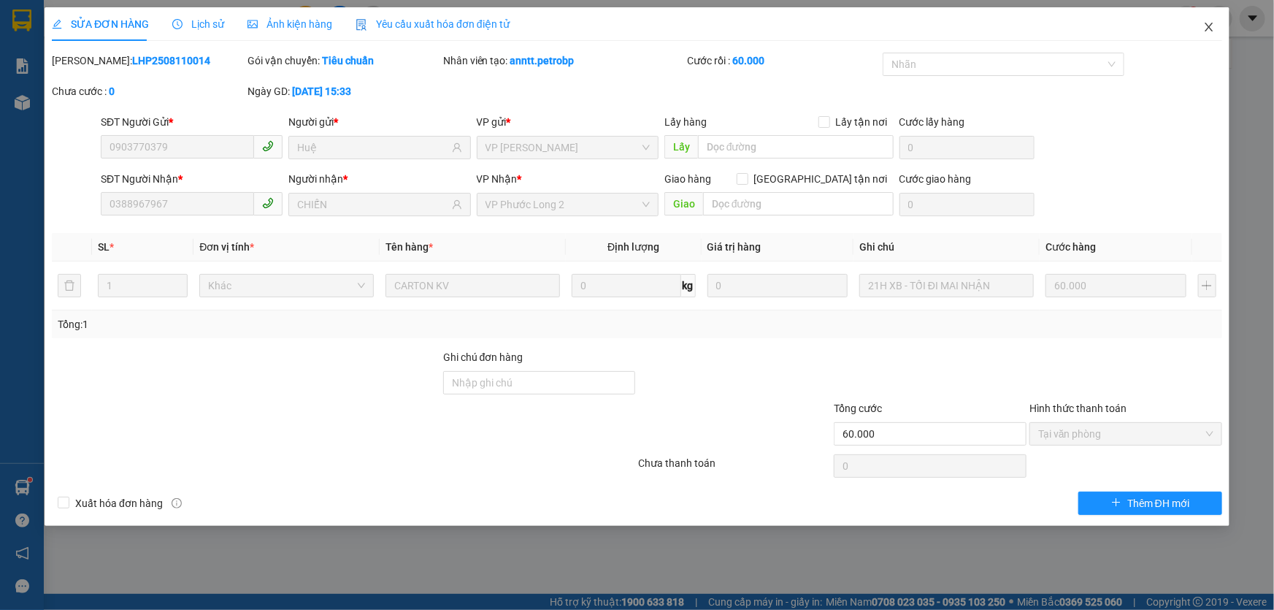
click at [1214, 28] on icon "close" at bounding box center [1209, 27] width 12 height 12
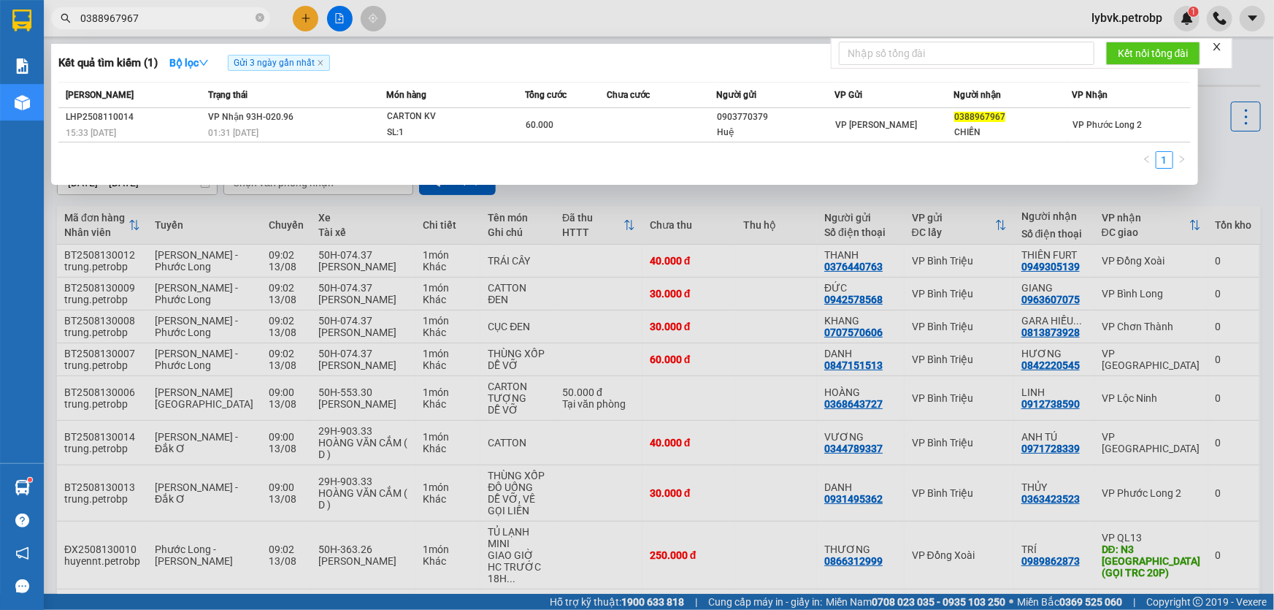
click at [212, 21] on input "0388967967" at bounding box center [166, 18] width 172 height 16
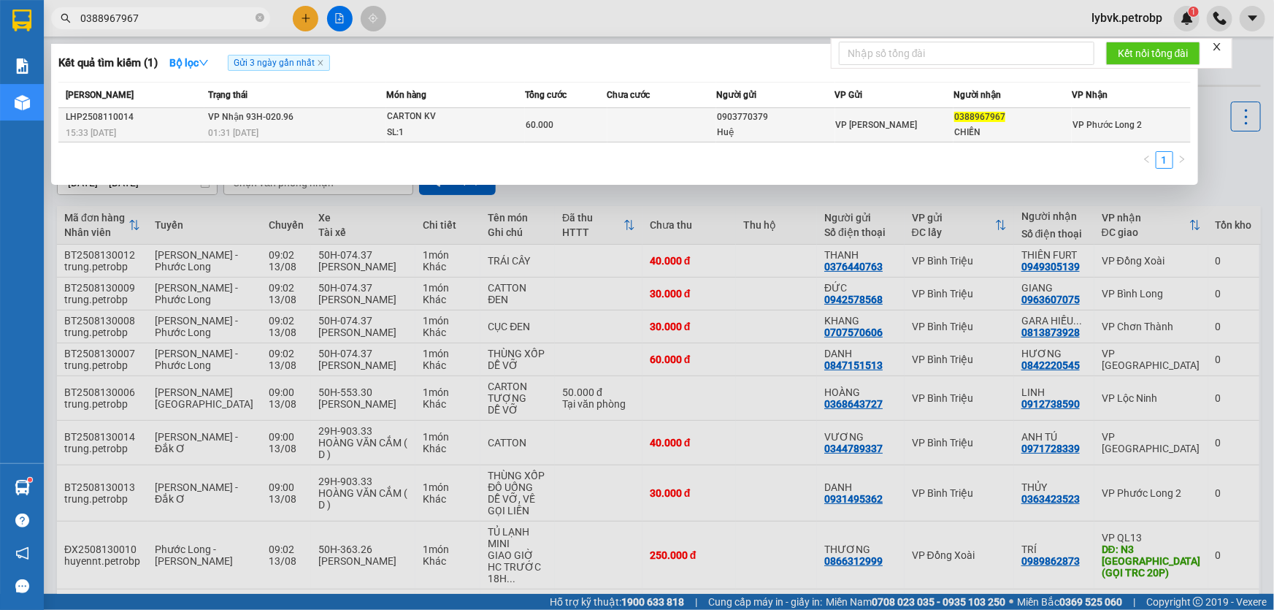
click at [972, 118] on span "0388967967" at bounding box center [979, 117] width 51 height 10
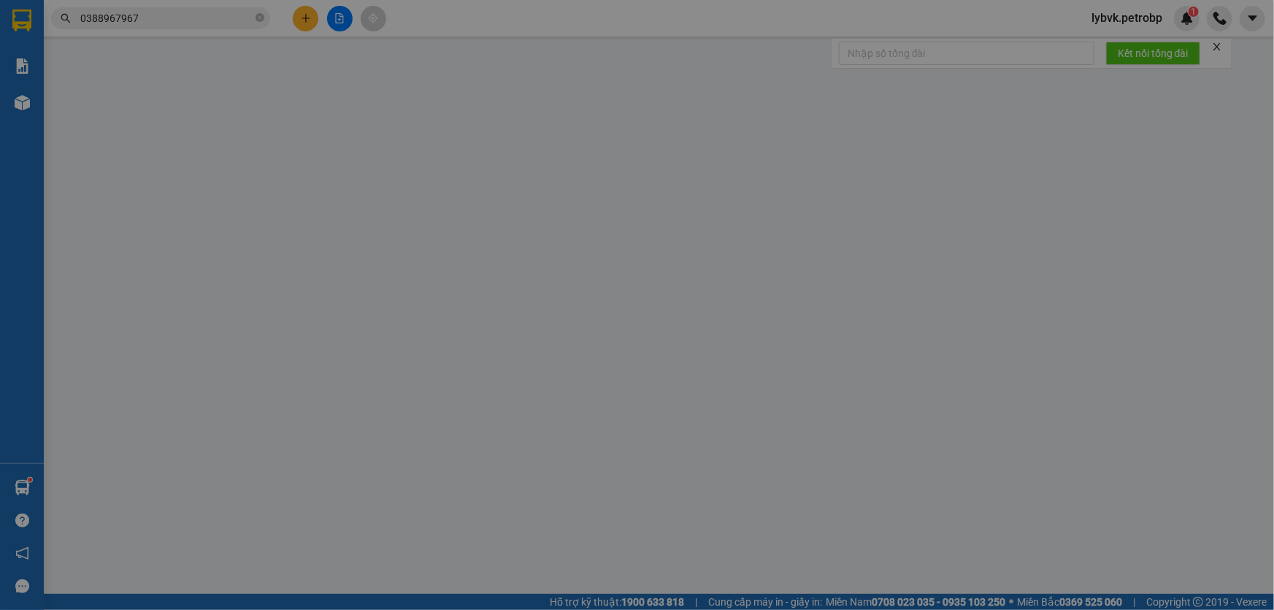
type input "0903770379"
type input "Huệ"
type input "0388967967"
type input "CHIẾN"
type input "60.000"
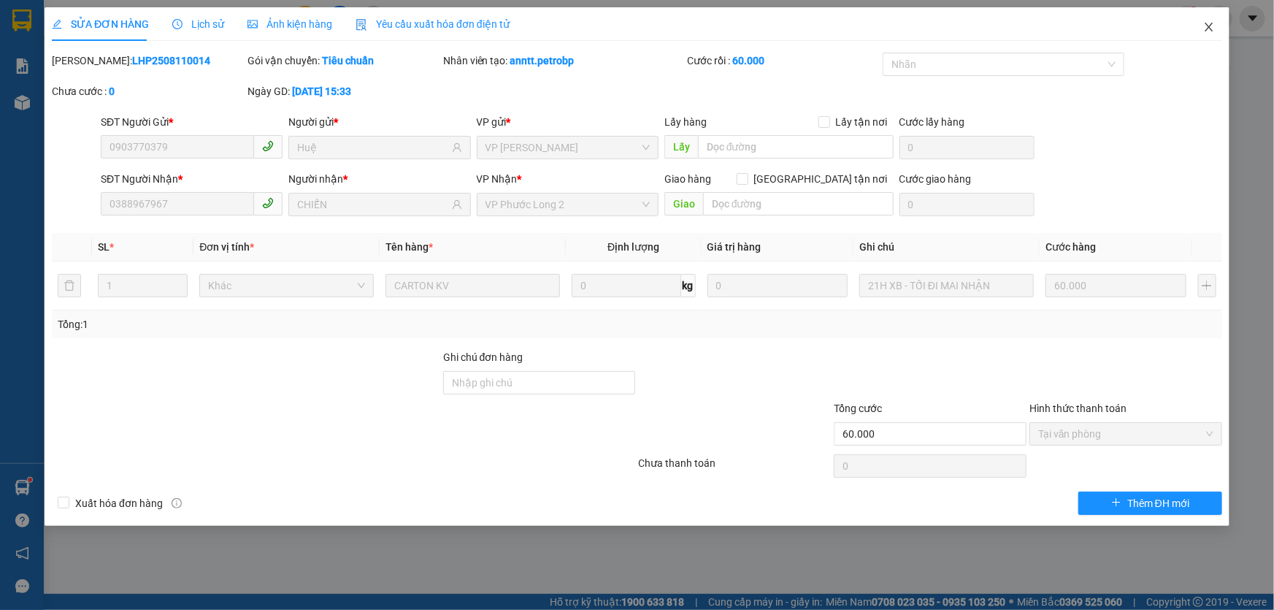
click at [1212, 31] on icon "close" at bounding box center [1209, 27] width 8 height 9
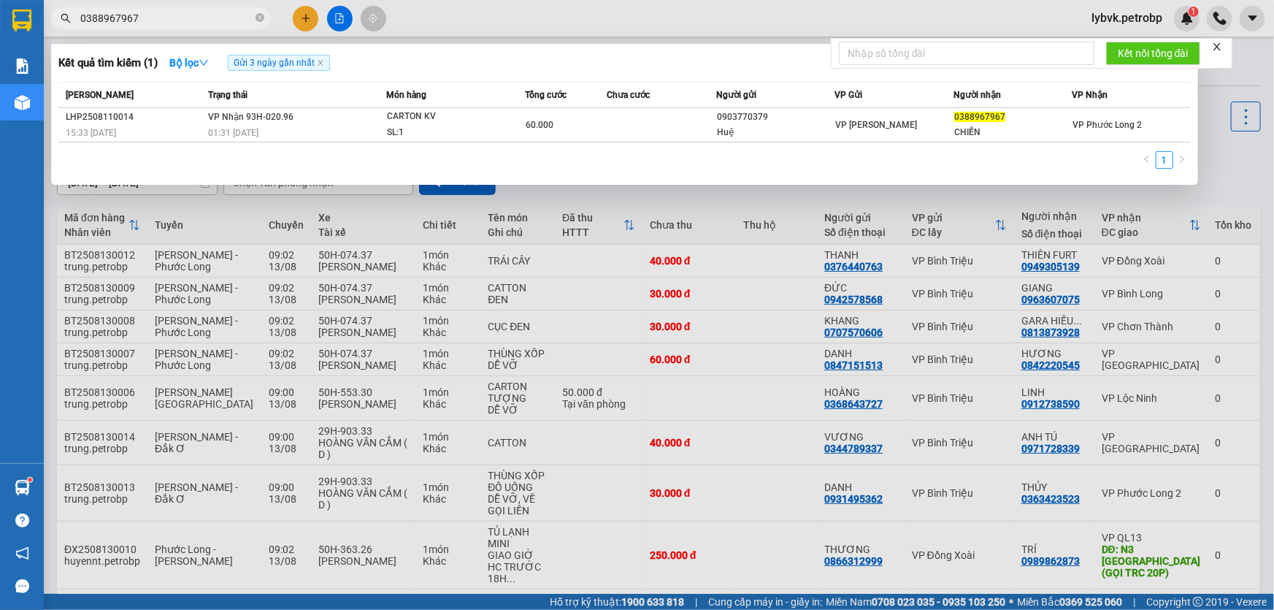
click at [210, 26] on span "0388967967" at bounding box center [160, 18] width 219 height 22
